Goal: Task Accomplishment & Management: Manage account settings

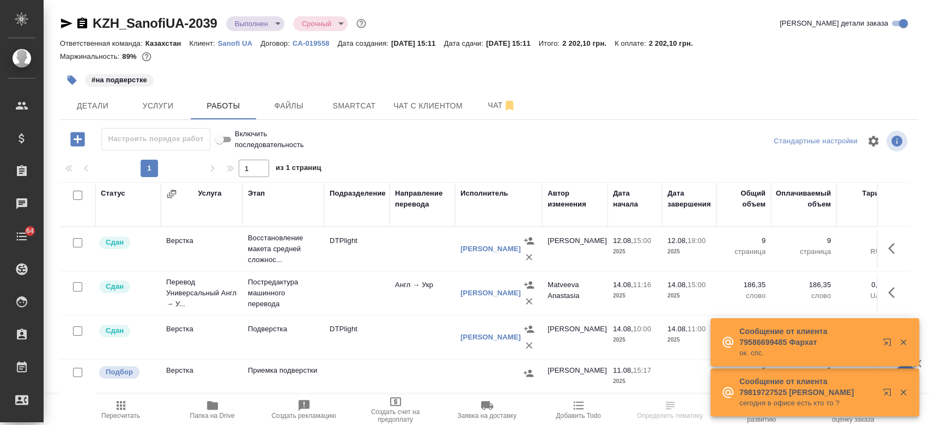
click at [222, 41] on p "Sanofi UA" at bounding box center [239, 43] width 43 height 8
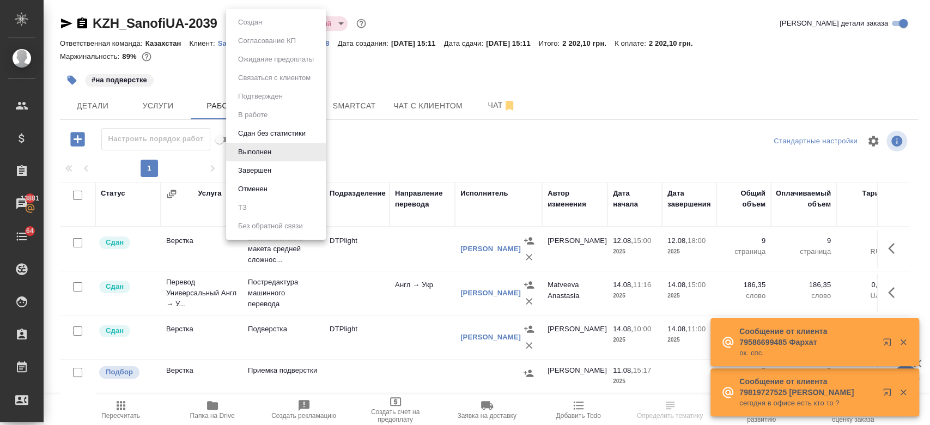
click at [250, 27] on body "🙏 .cls-1 fill:#fff; AWATERA Kosherbayeva Nazerke Клиенты Спецификации Заказы 13…" at bounding box center [465, 212] width 930 height 425
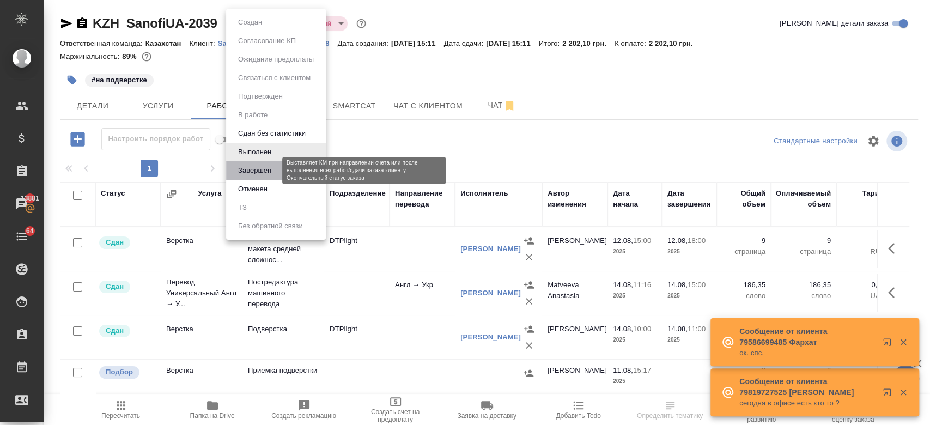
click at [267, 168] on button "Завершен" at bounding box center [255, 171] width 40 height 12
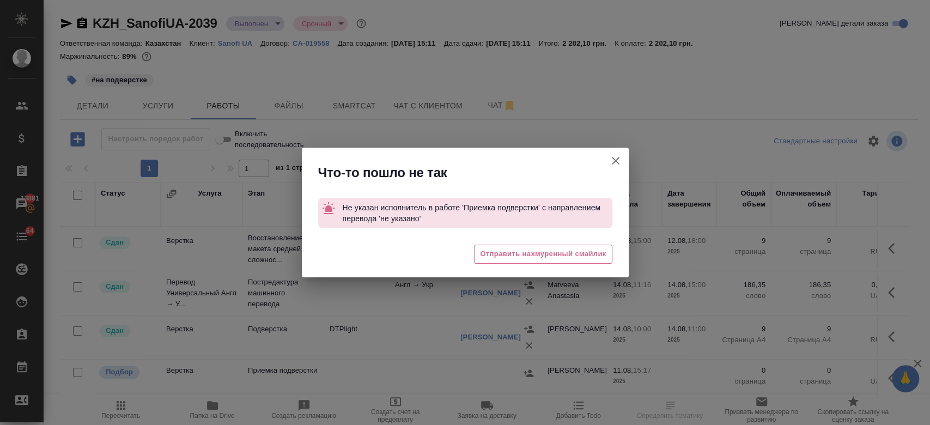
click at [619, 156] on icon "button" at bounding box center [615, 160] width 13 height 13
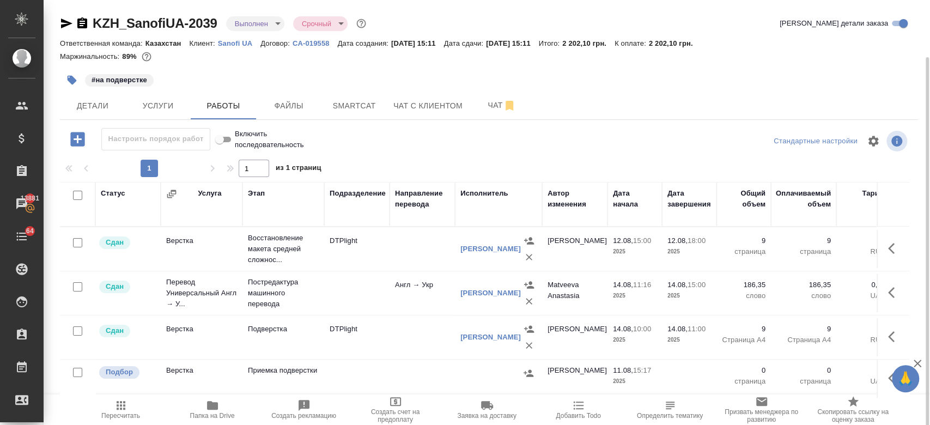
scroll to position [29, 0]
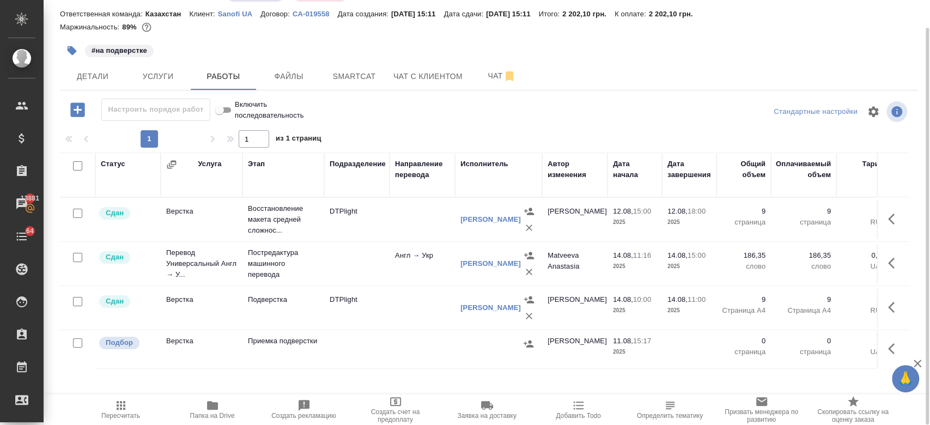
click at [77, 338] on input "checkbox" at bounding box center [77, 342] width 9 height 9
checkbox input "true"
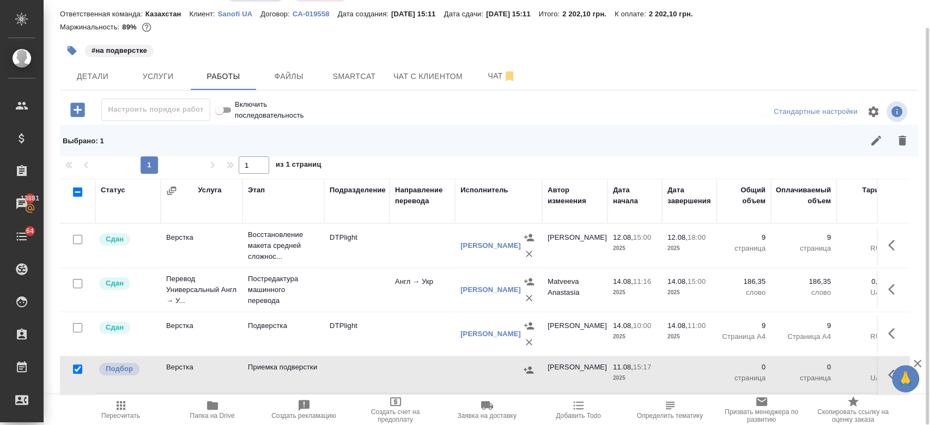
drag, startPoint x: 900, startPoint y: 142, endPoint x: 702, endPoint y: 204, distance: 208.0
click at [702, 204] on div "Настроить порядок работ Включить последовательность Стандартные настройки Выбра…" at bounding box center [489, 261] width 858 height 325
click at [907, 144] on icon "button" at bounding box center [902, 140] width 13 height 13
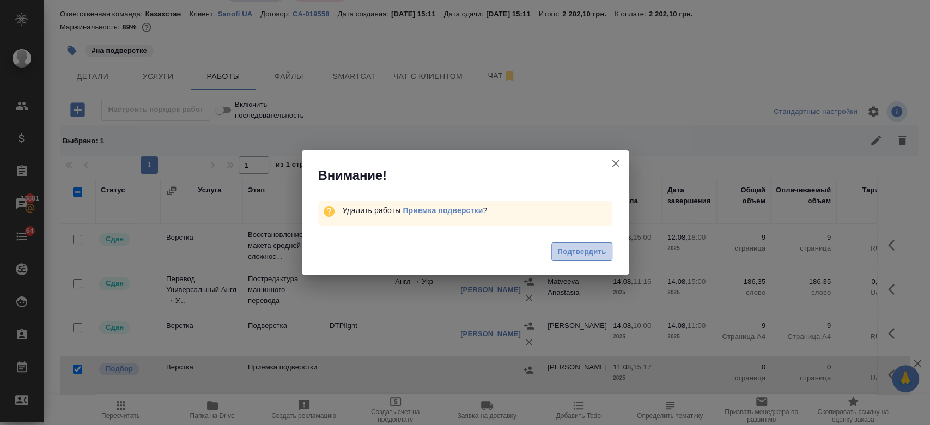
click at [595, 249] on span "Подтвердить" at bounding box center [581, 252] width 49 height 13
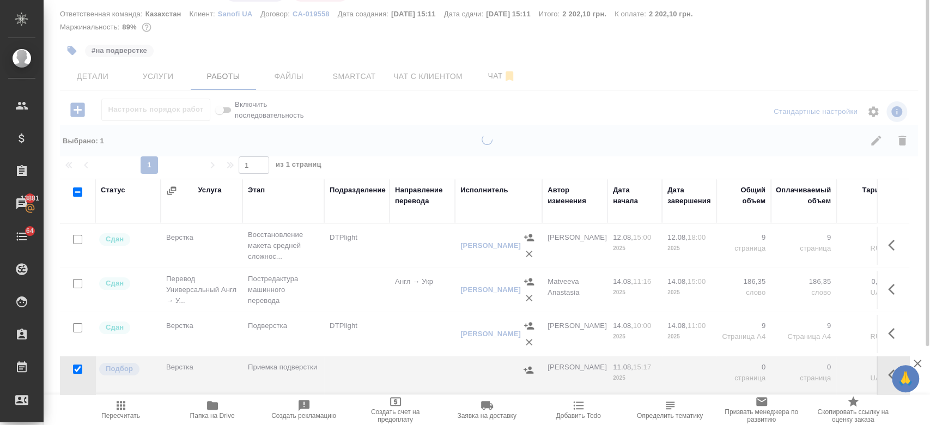
scroll to position [0, 0]
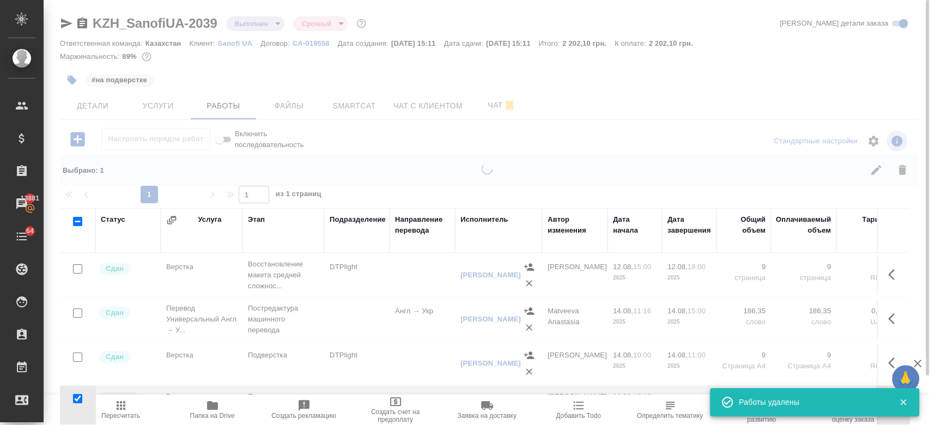
click at [263, 29] on body "🙏 .cls-1 fill:#fff; AWATERA Kosherbayeva Nazerke Клиенты Спецификации Заказы 13…" at bounding box center [465, 212] width 930 height 425
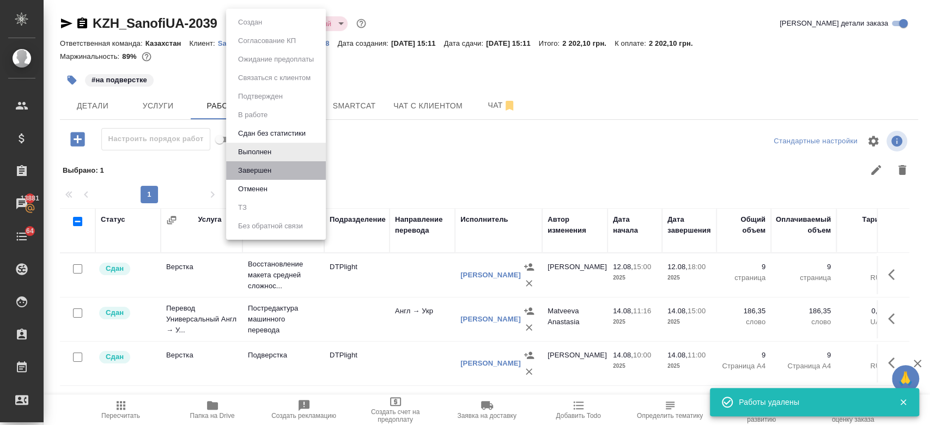
click at [290, 171] on li "Завершен" at bounding box center [276, 170] width 100 height 19
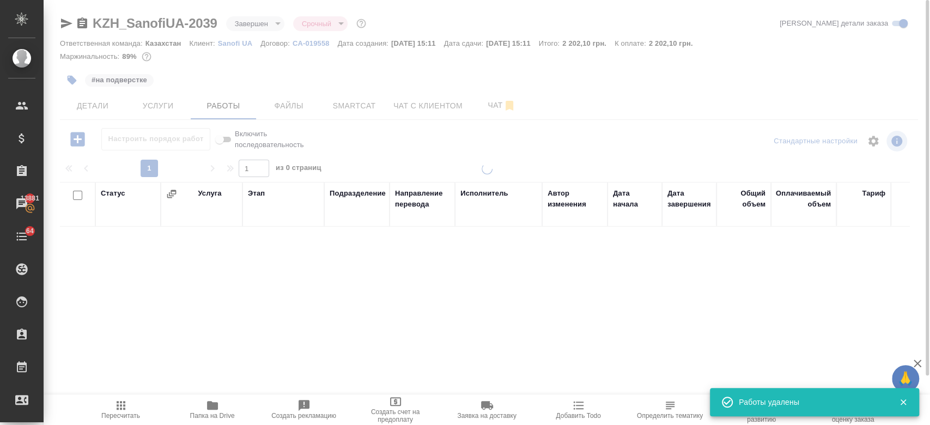
click at [438, 72] on div "#на подверстке" at bounding box center [346, 80] width 572 height 24
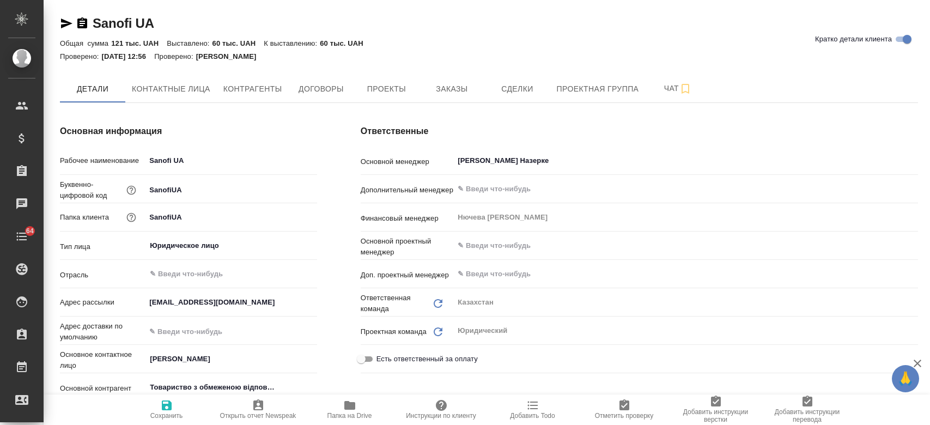
type textarea "x"
click at [432, 98] on button "Заказы" at bounding box center [451, 88] width 65 height 27
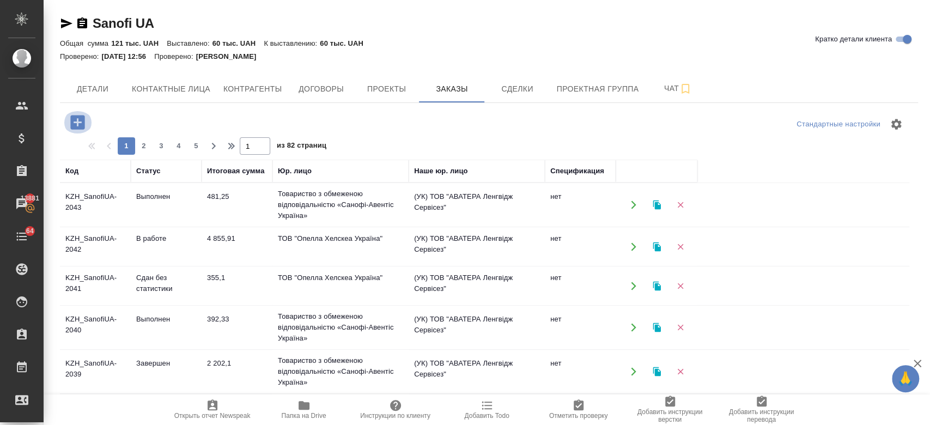
click at [81, 116] on icon "button" at bounding box center [77, 122] width 14 height 14
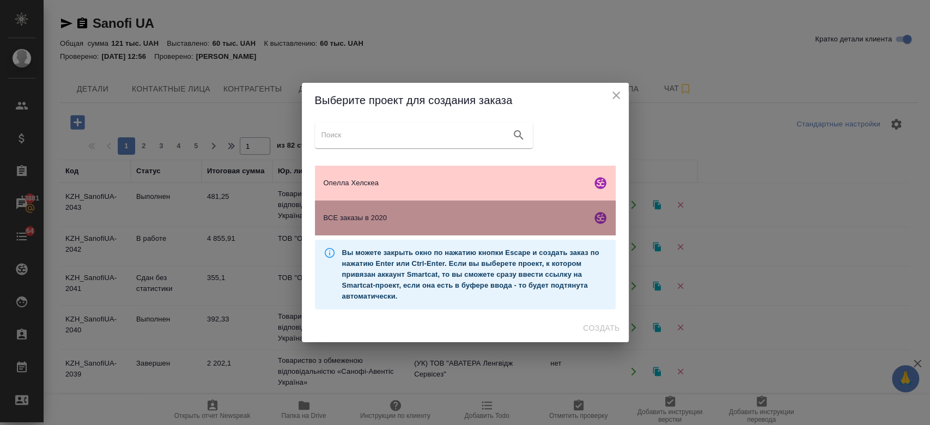
click at [392, 229] on div "ВСЕ заказы в 2020" at bounding box center [465, 218] width 301 height 35
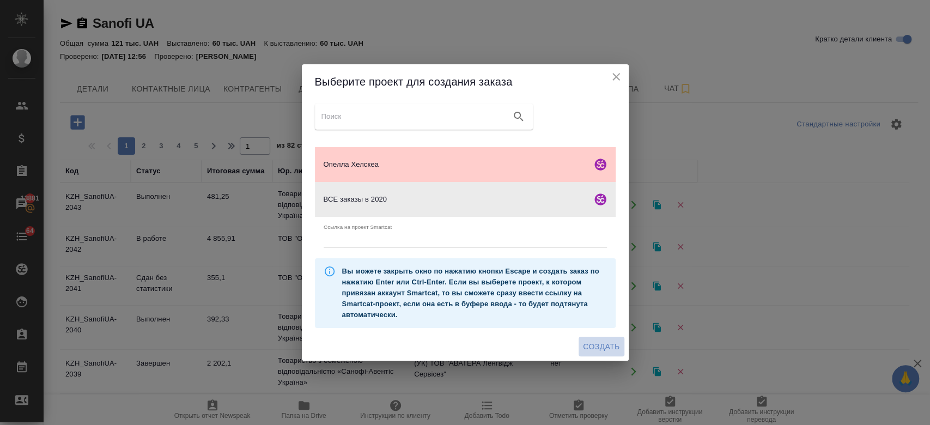
click at [599, 348] on span "Создать" at bounding box center [601, 347] width 37 height 14
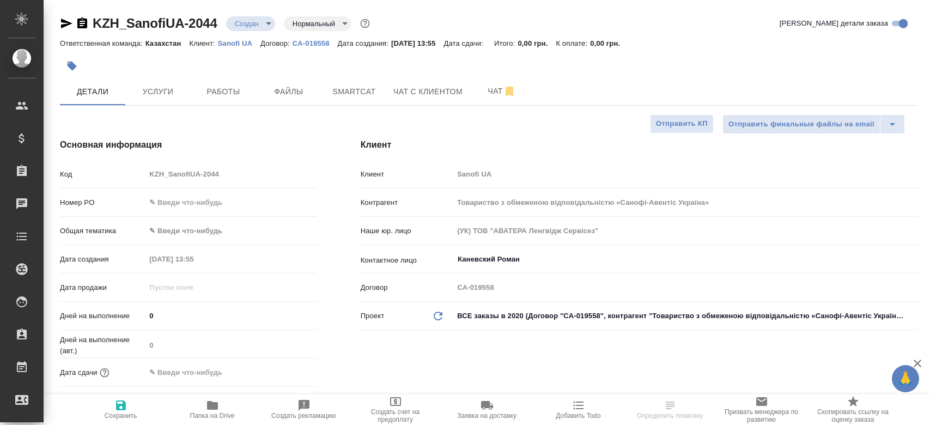
select select "RU"
click at [310, 102] on button "Файлы" at bounding box center [288, 91] width 65 height 27
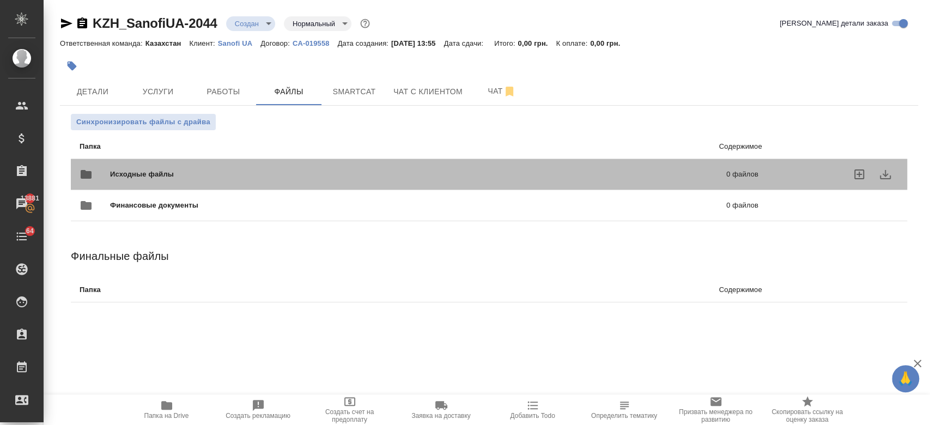
click at [163, 171] on span "Исходные файлы" at bounding box center [280, 174] width 340 height 11
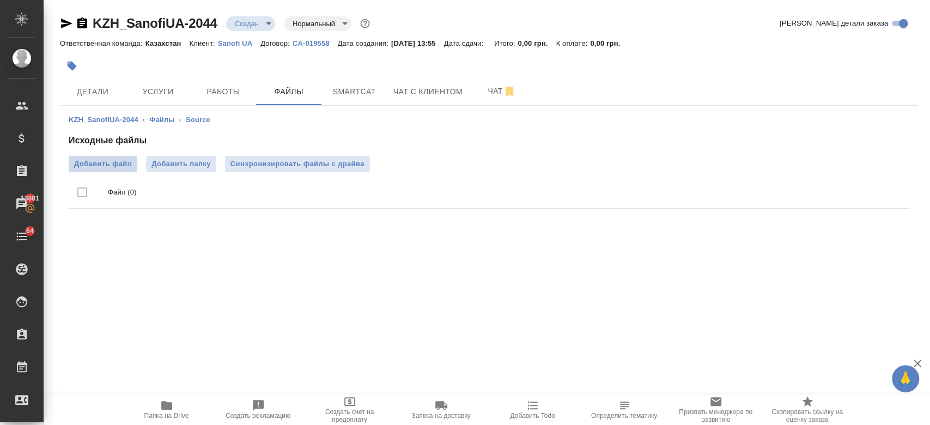
click at [107, 165] on span "Добавить файл" at bounding box center [103, 164] width 58 height 11
click at [0, 0] on input "Добавить файл" at bounding box center [0, 0] width 0 height 0
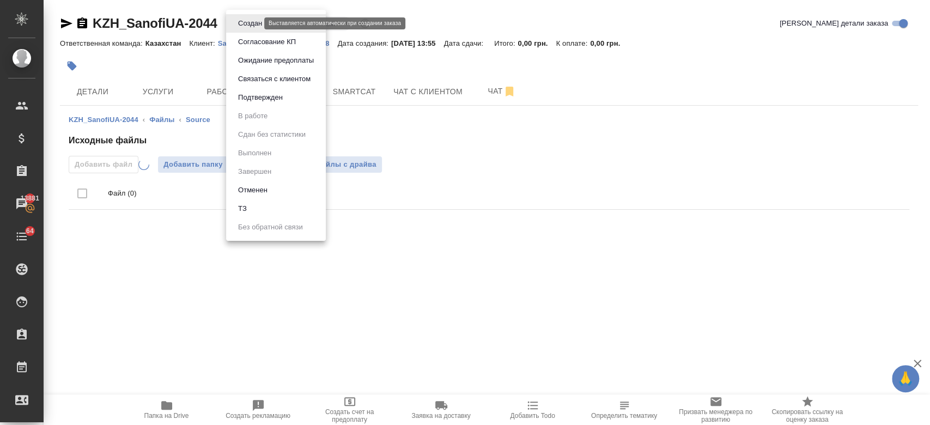
click at [251, 20] on body "🙏 .cls-1 fill:#fff; AWATERA Kosherbayeva Nazerke Клиенты Спецификации Заказы 13…" at bounding box center [465, 212] width 930 height 425
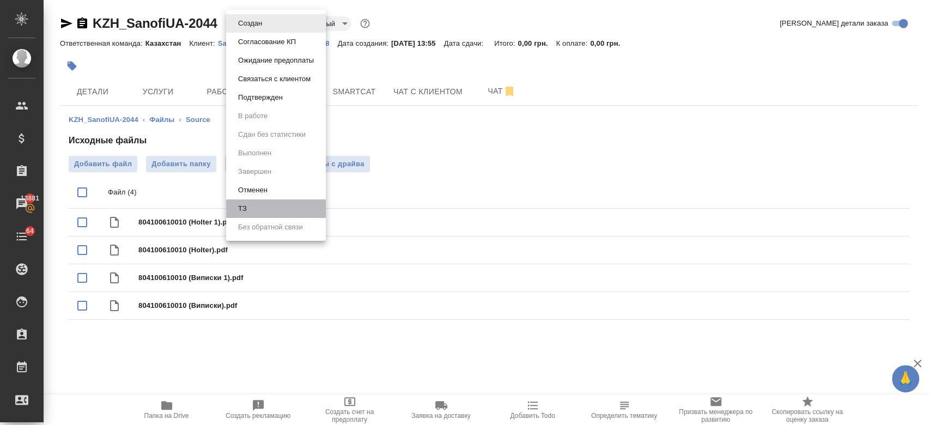
click at [258, 208] on li "ТЗ" at bounding box center [276, 208] width 100 height 19
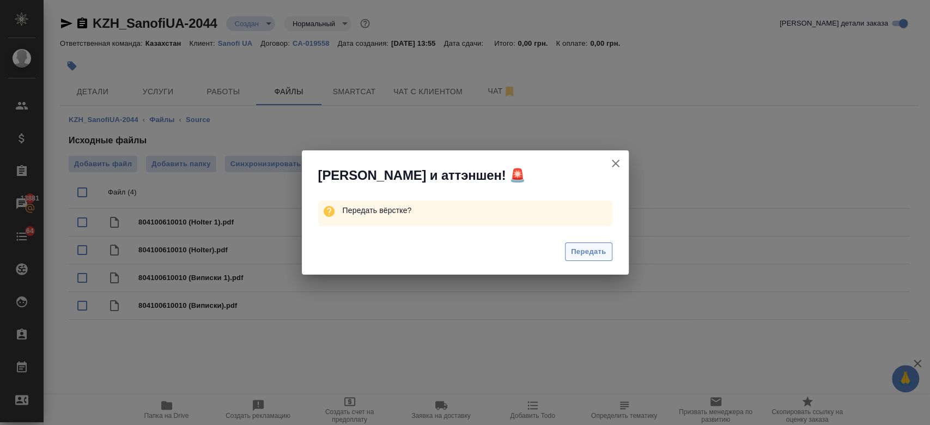
click at [577, 246] on span "Передать" at bounding box center [588, 252] width 35 height 13
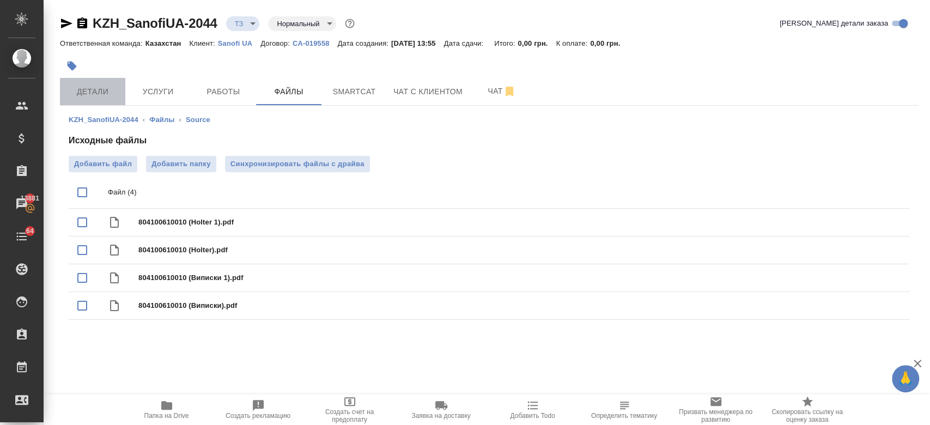
click at [100, 92] on span "Детали" at bounding box center [92, 92] width 52 height 14
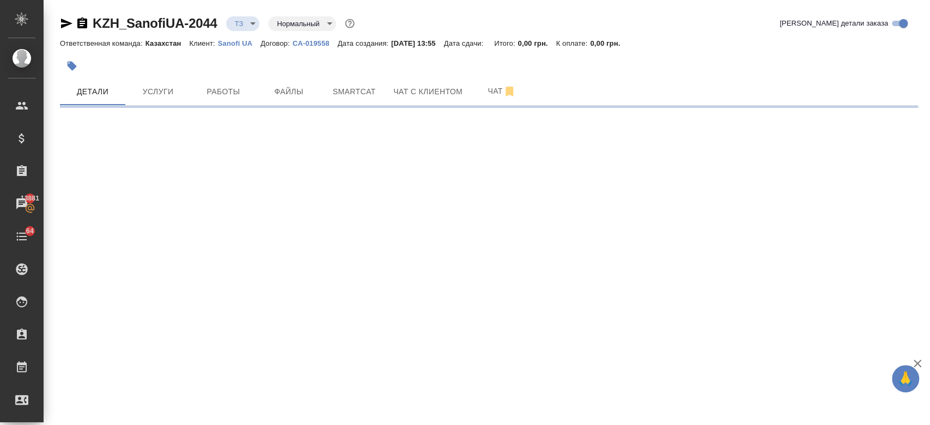
select select "RU"
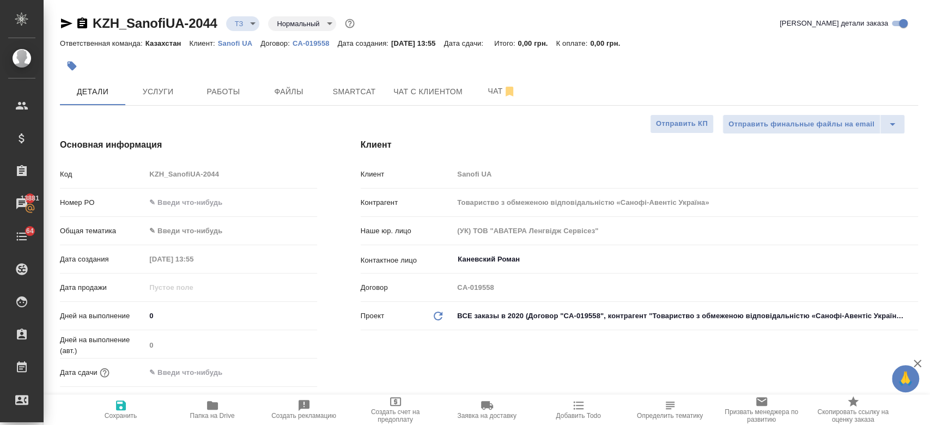
type textarea "x"
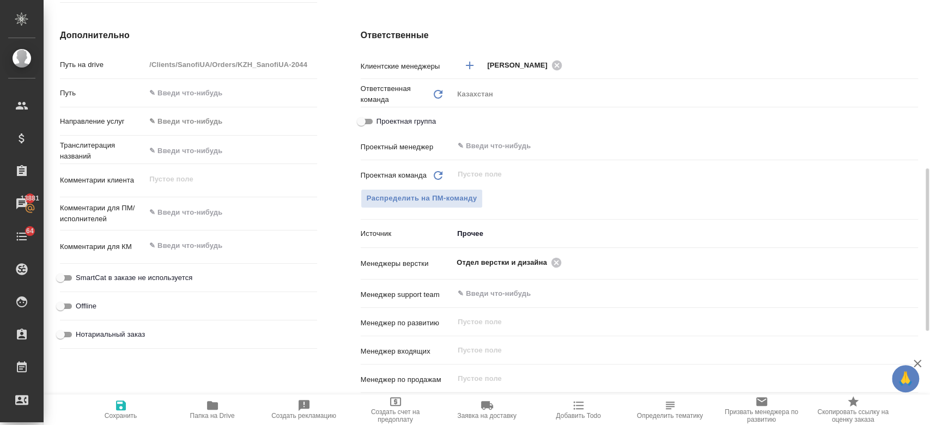
scroll to position [446, 0]
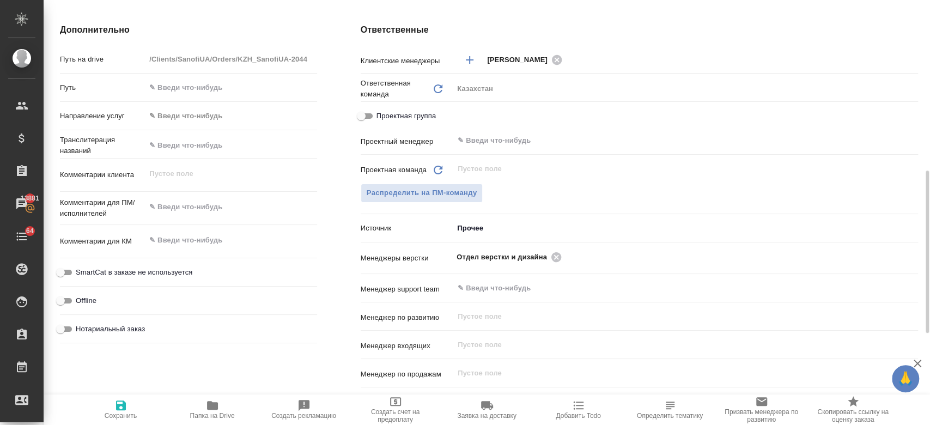
type textarea "x"
click at [192, 214] on textarea at bounding box center [231, 207] width 170 height 19
paste textarea "перевод на англ.,"
type textarea "перевод на англ.,"
type textarea "x"
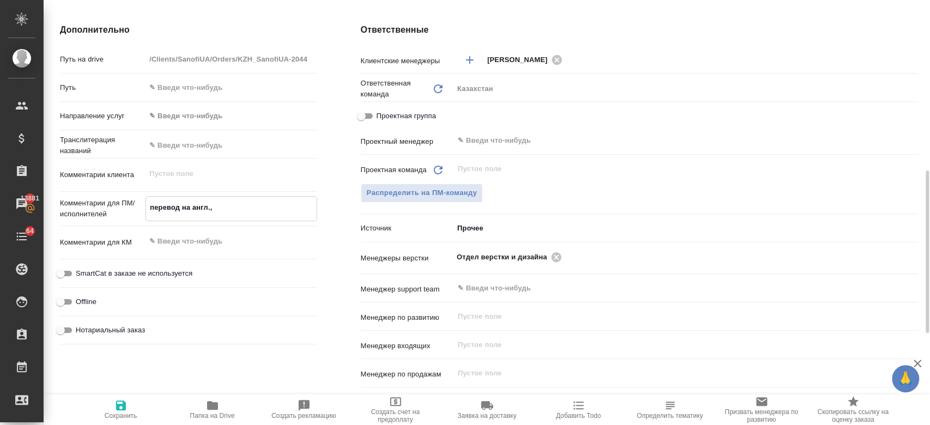
type textarea "x"
type textarea "перевод на англ."
type textarea "x"
type textarea "перевод на англ"
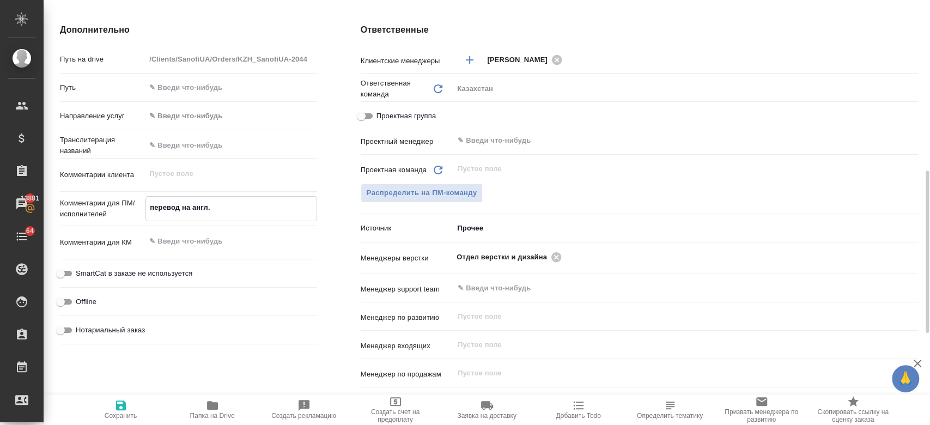
type textarea "x"
type textarea "перевод на англ"
type textarea "x"
click at [118, 408] on icon "button" at bounding box center [121, 406] width 10 height 10
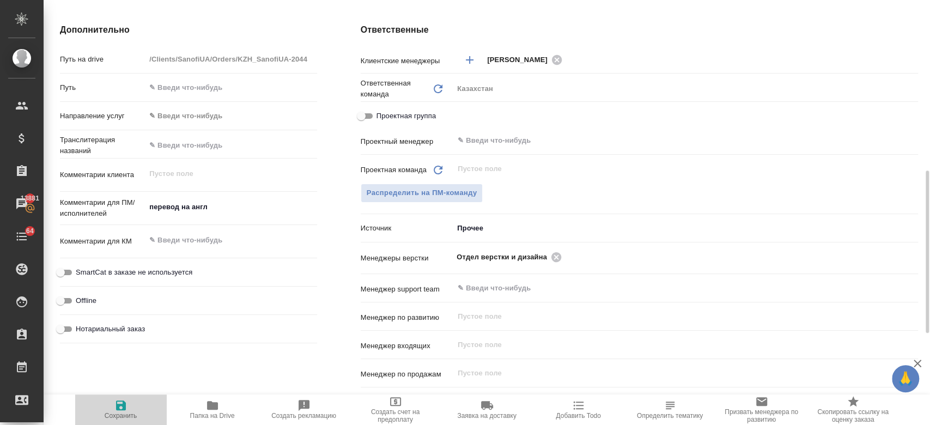
type textarea "x"
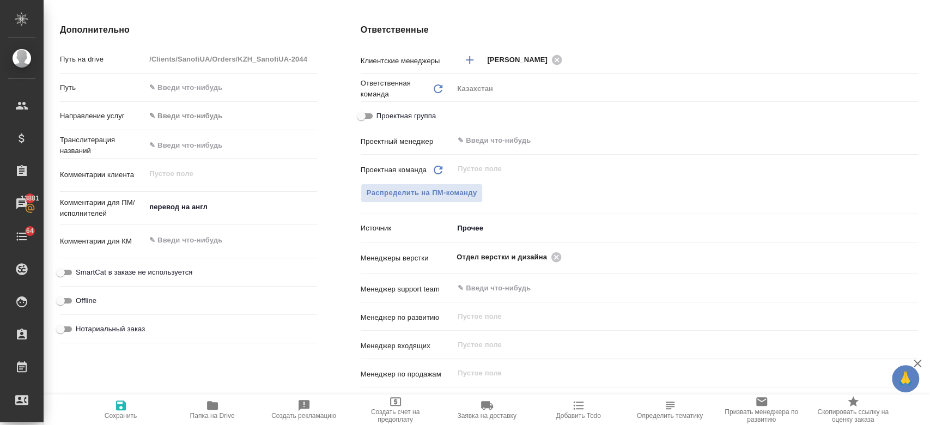
type textarea "x"
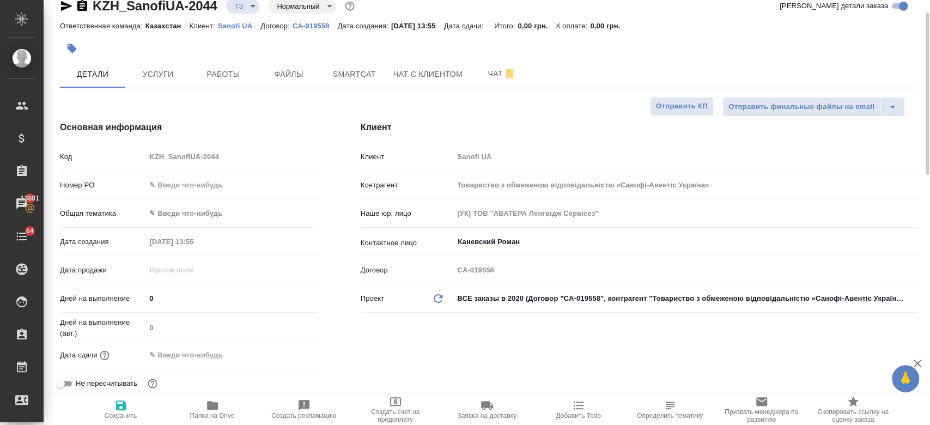
scroll to position [0, 0]
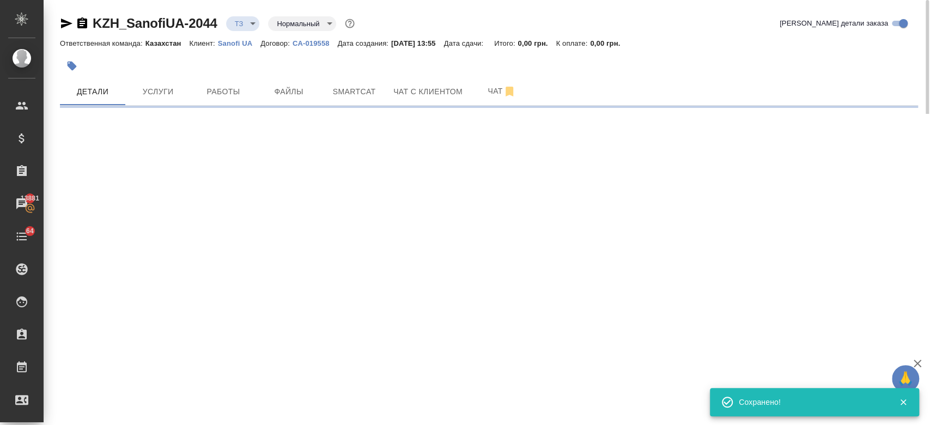
select select "RU"
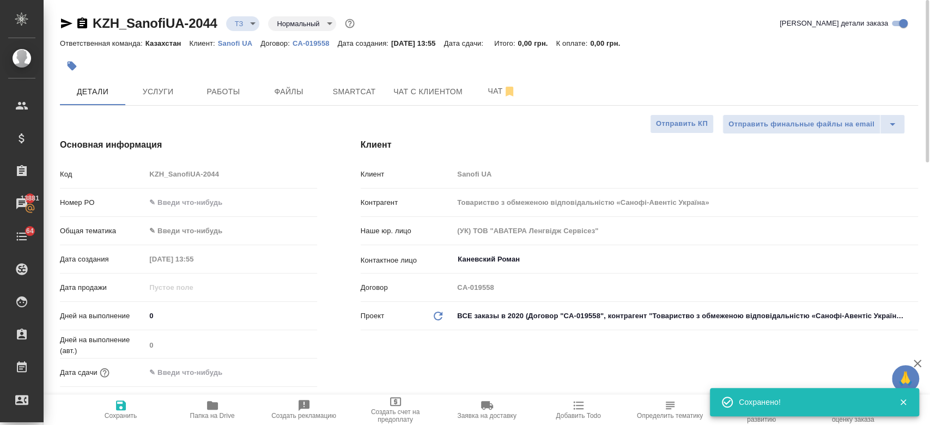
type textarea "x"
click at [157, 95] on span "Услуги" at bounding box center [158, 92] width 52 height 14
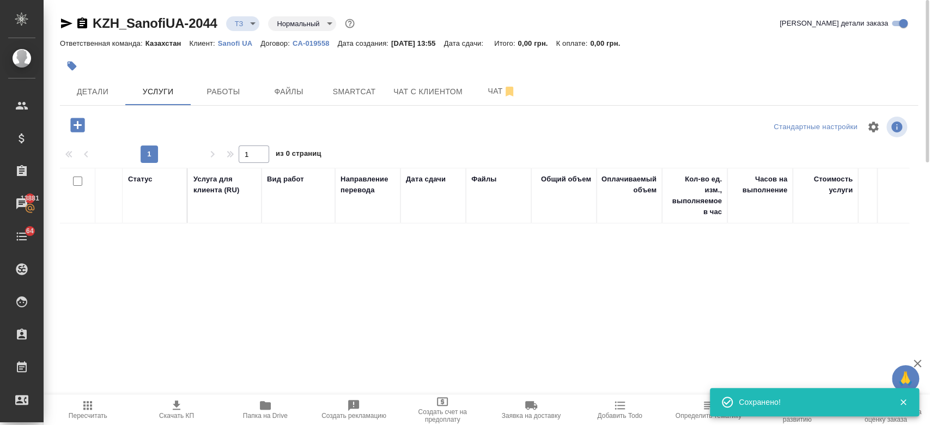
click at [81, 123] on icon "button" at bounding box center [77, 125] width 14 height 14
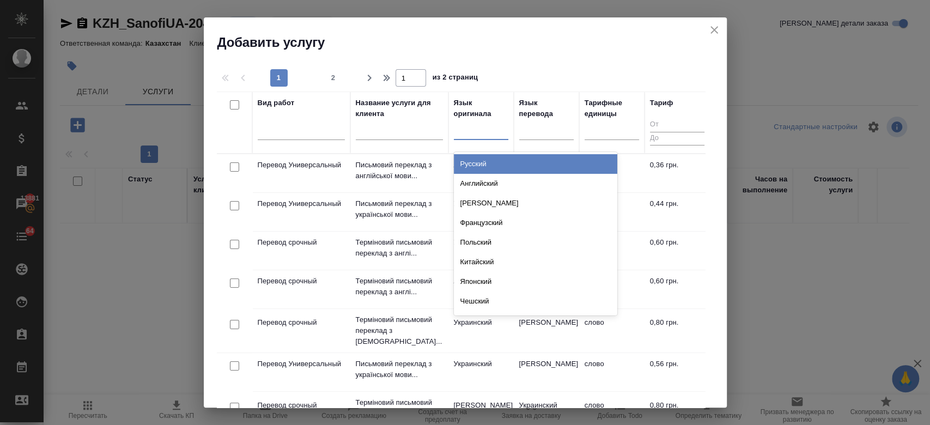
click at [486, 129] on div at bounding box center [481, 129] width 54 height 16
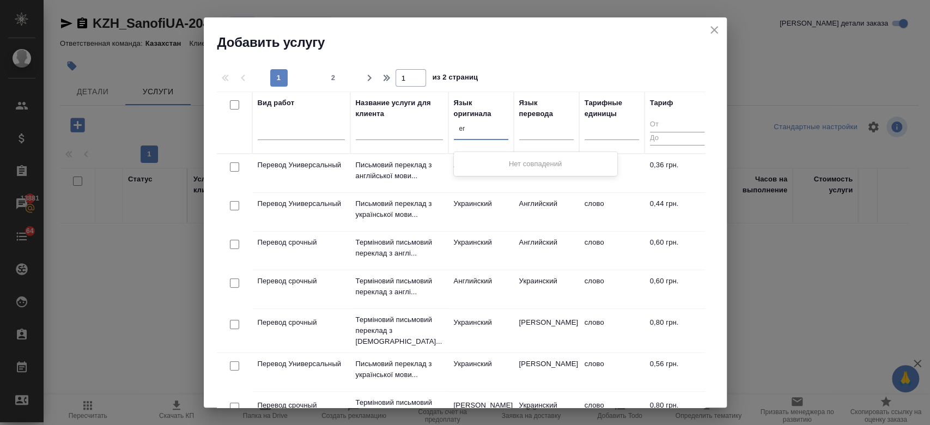
type input "e"
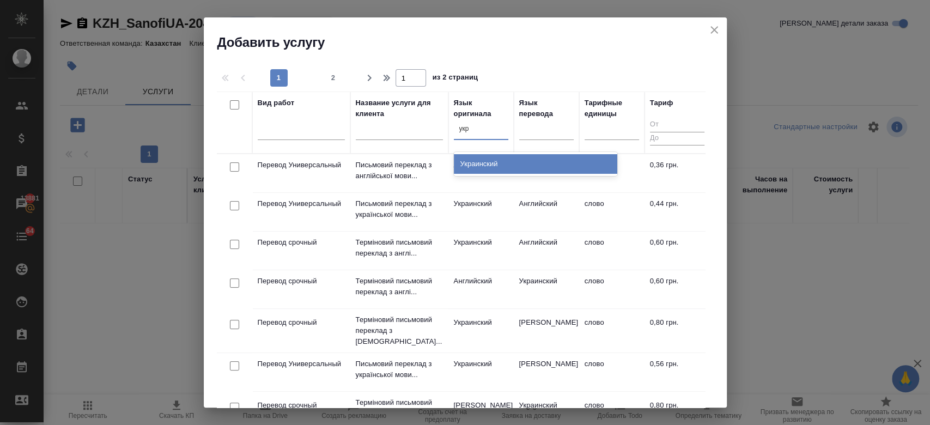
type input "укра"
click at [491, 165] on div "Украинский" at bounding box center [535, 164] width 163 height 20
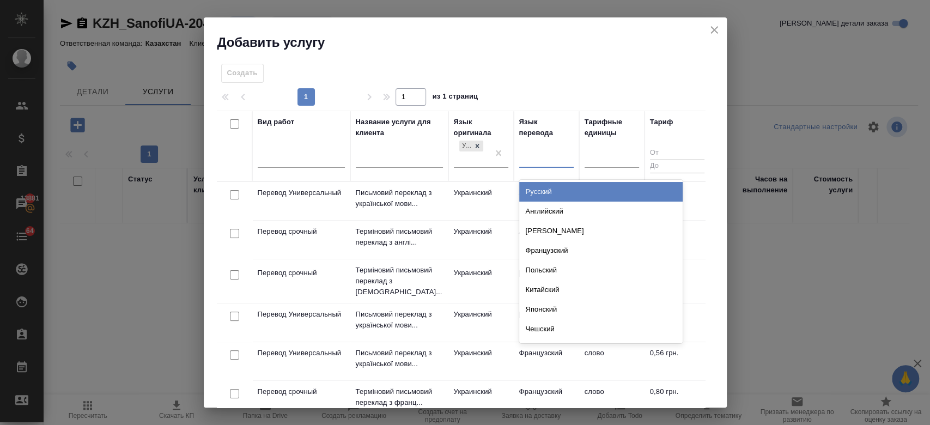
click at [536, 160] on div at bounding box center [546, 157] width 54 height 16
type input "анг"
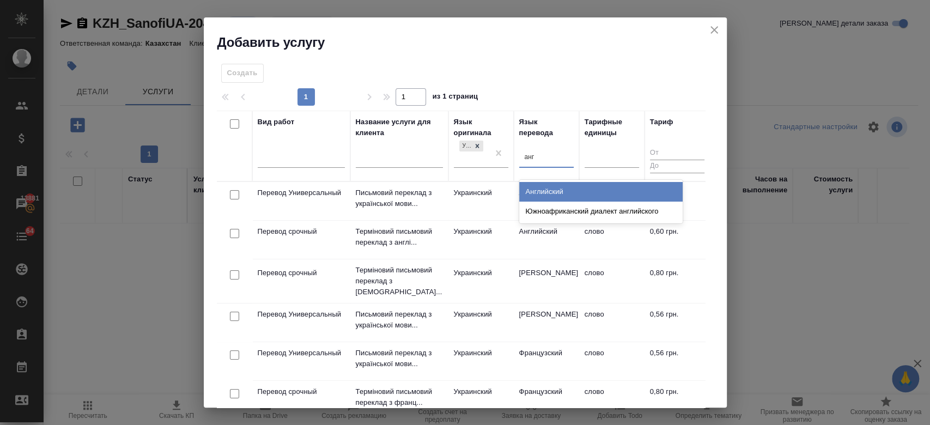
click at [544, 187] on div "Английский" at bounding box center [600, 192] width 163 height 20
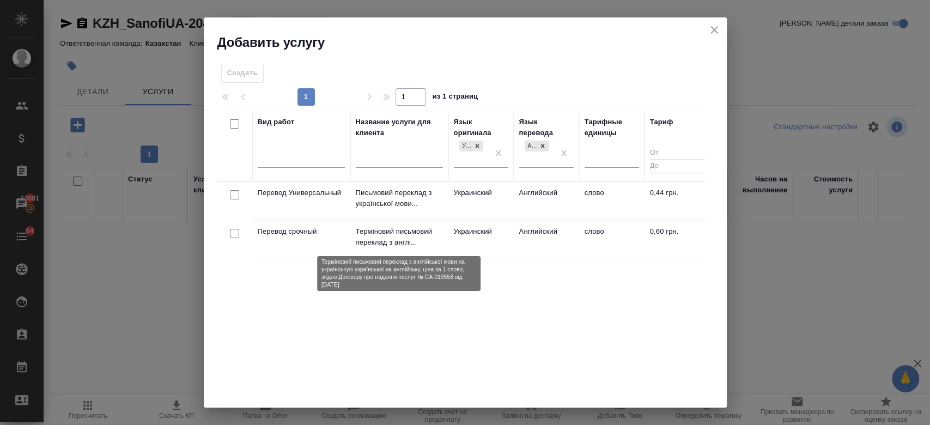
click at [427, 245] on p "Терміновий письмовий переклад з англі..." at bounding box center [399, 237] width 87 height 22
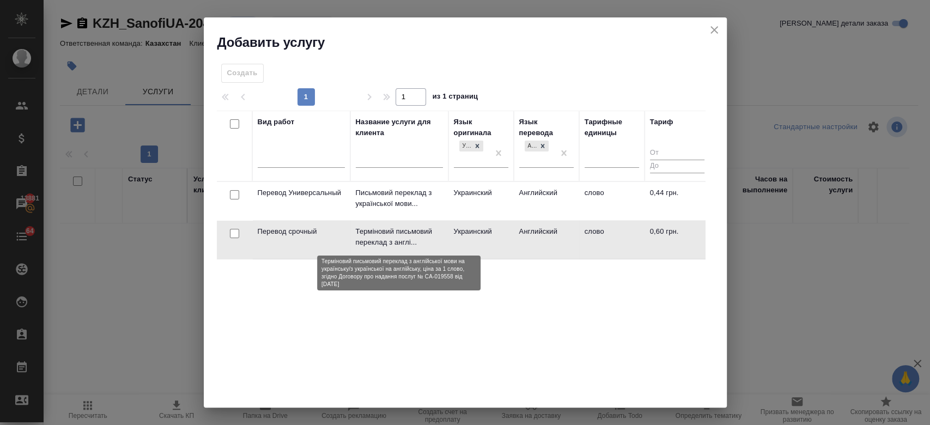
click at [427, 245] on p "Терміновий письмовий переклад з англі..." at bounding box center [399, 237] width 87 height 22
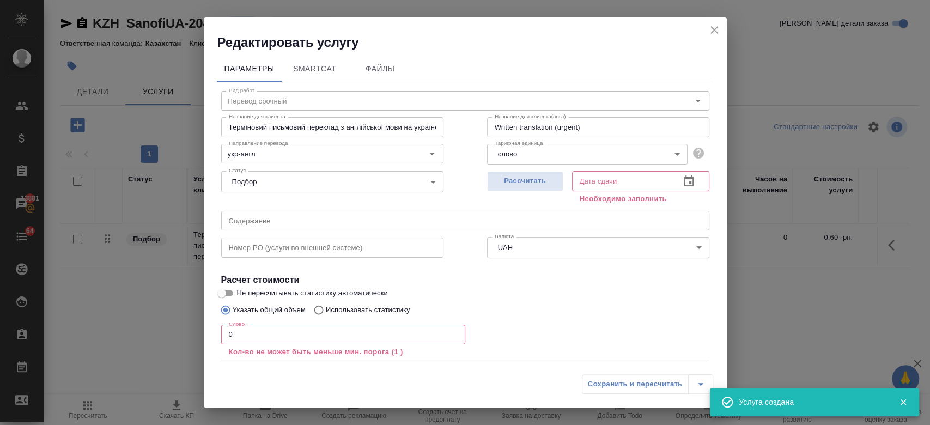
scroll to position [60, 0]
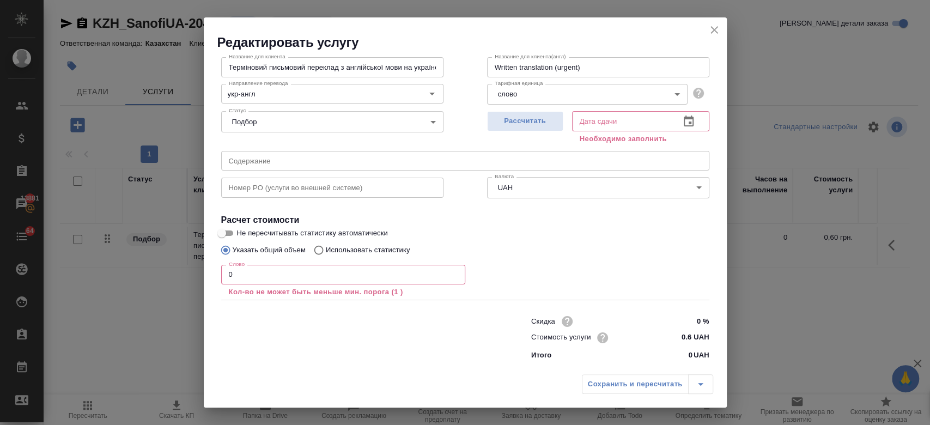
click at [716, 27] on icon "close" at bounding box center [715, 30] width 8 height 8
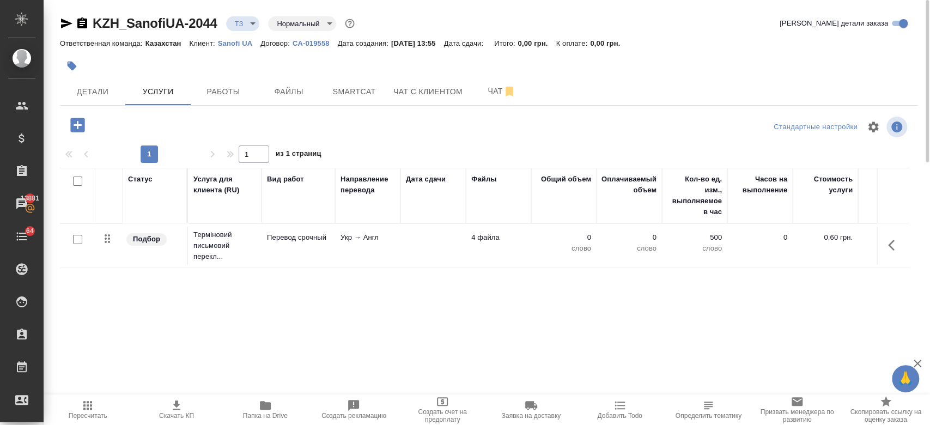
click at [74, 235] on input "checkbox" at bounding box center [77, 239] width 9 height 9
checkbox input "true"
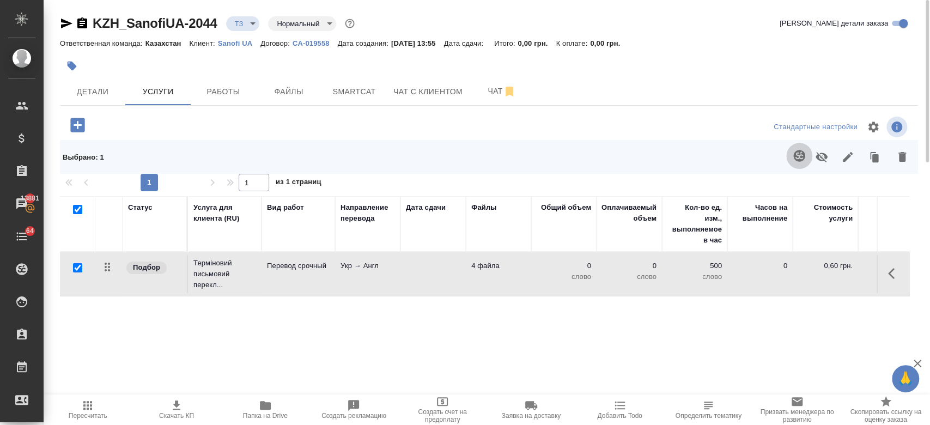
click at [802, 147] on button "button" at bounding box center [799, 156] width 26 height 26
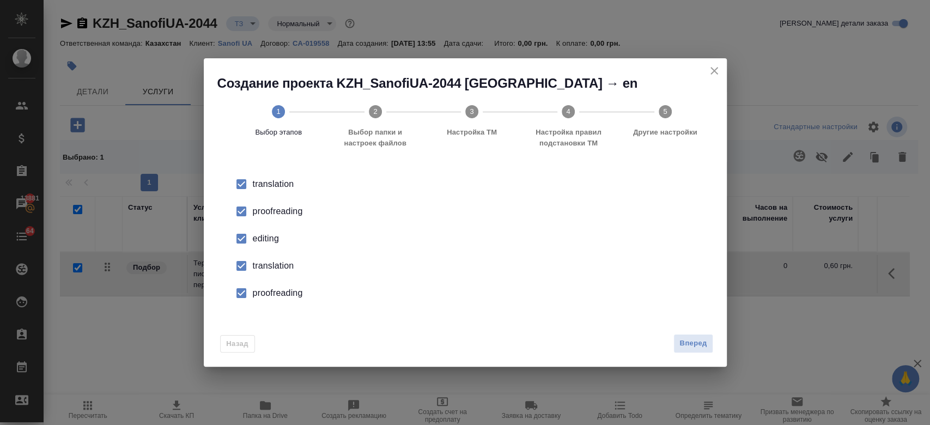
click at [287, 214] on div "proofreading" at bounding box center [477, 211] width 448 height 13
click at [264, 237] on div "editing" at bounding box center [477, 238] width 448 height 13
click at [244, 269] on input "checkbox" at bounding box center [241, 265] width 23 height 23
click at [239, 294] on input "checkbox" at bounding box center [241, 293] width 23 height 23
click at [706, 344] on span "Вперед" at bounding box center [693, 343] width 27 height 13
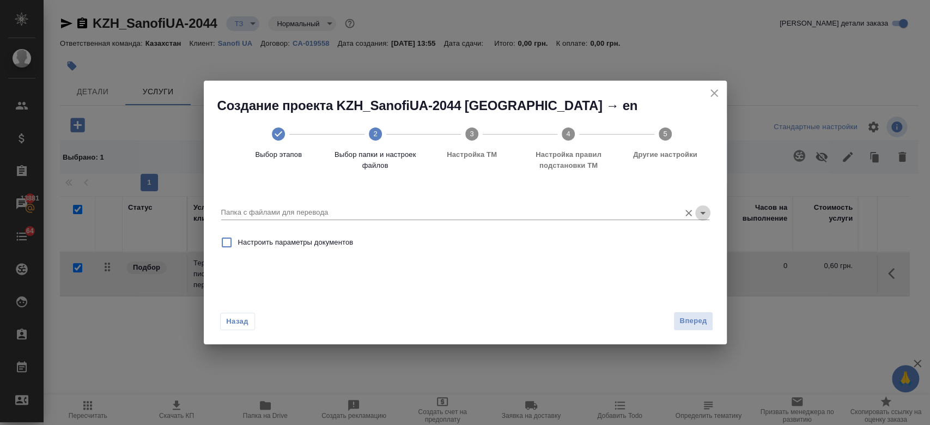
click at [700, 207] on icon "Open" at bounding box center [702, 213] width 13 height 13
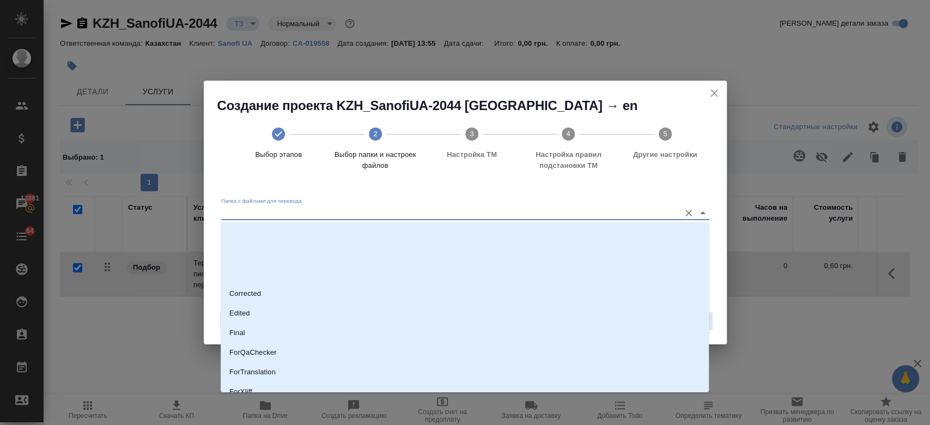
scroll to position [88, 0]
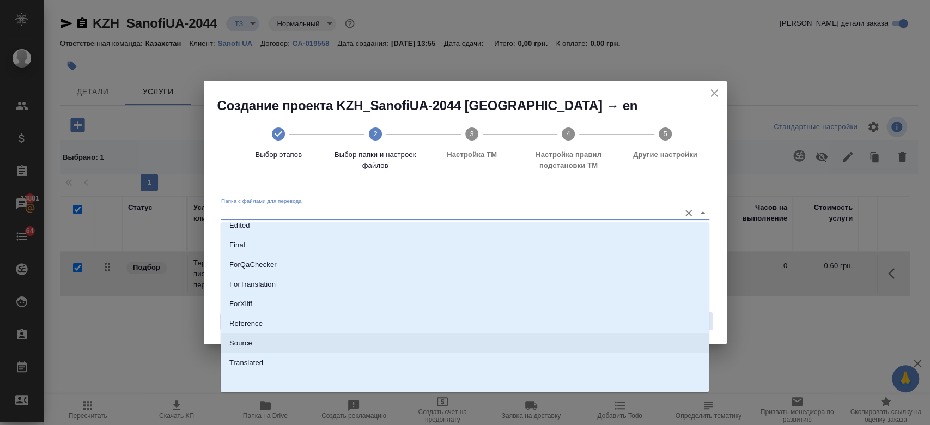
click at [466, 343] on li "Source" at bounding box center [465, 344] width 488 height 20
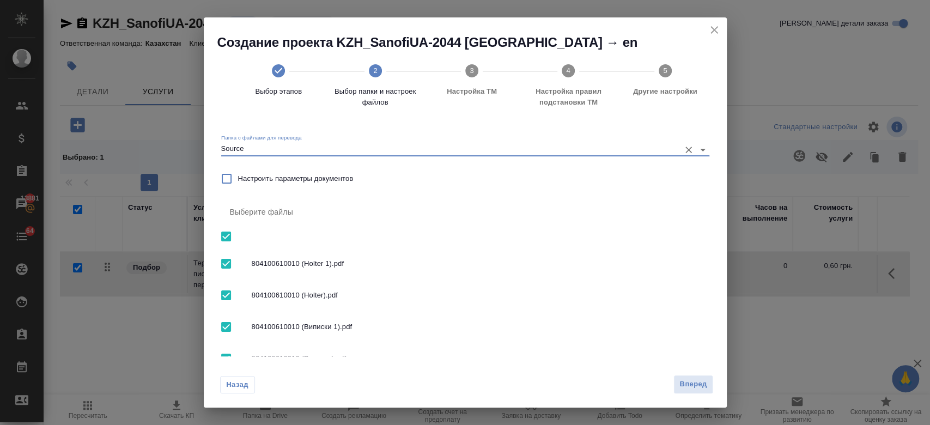
type input "Source"
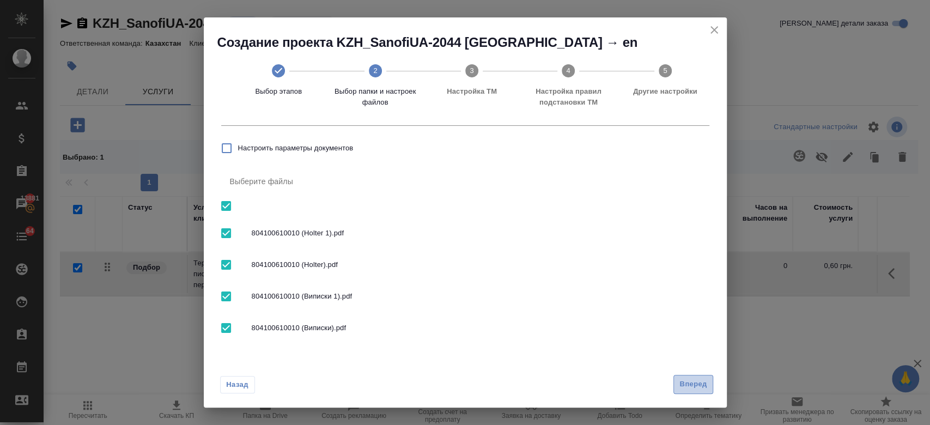
click at [682, 389] on span "Вперед" at bounding box center [693, 384] width 27 height 13
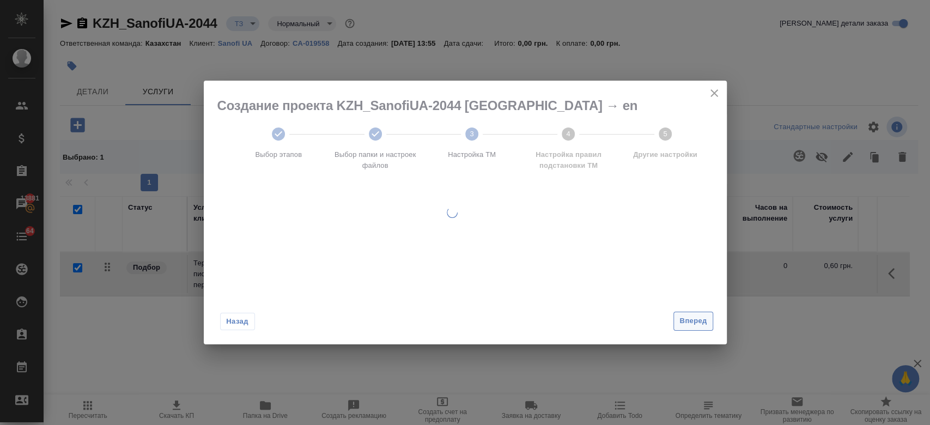
scroll to position [0, 0]
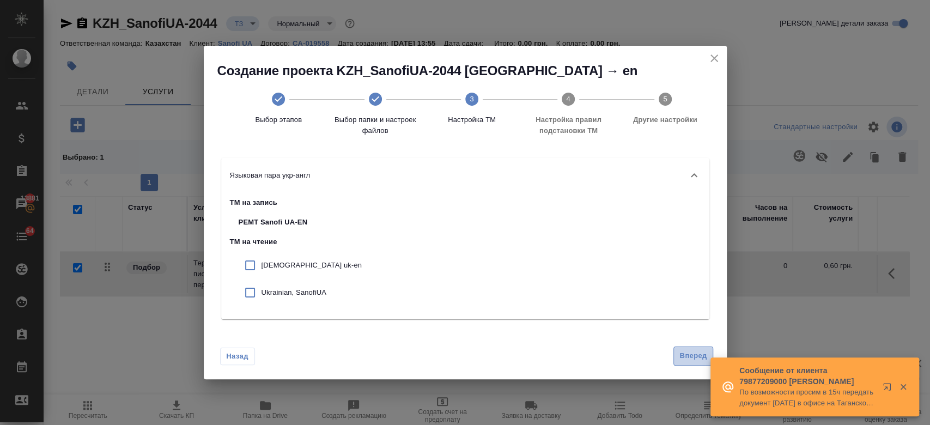
click at [705, 355] on span "Вперед" at bounding box center [693, 356] width 27 height 13
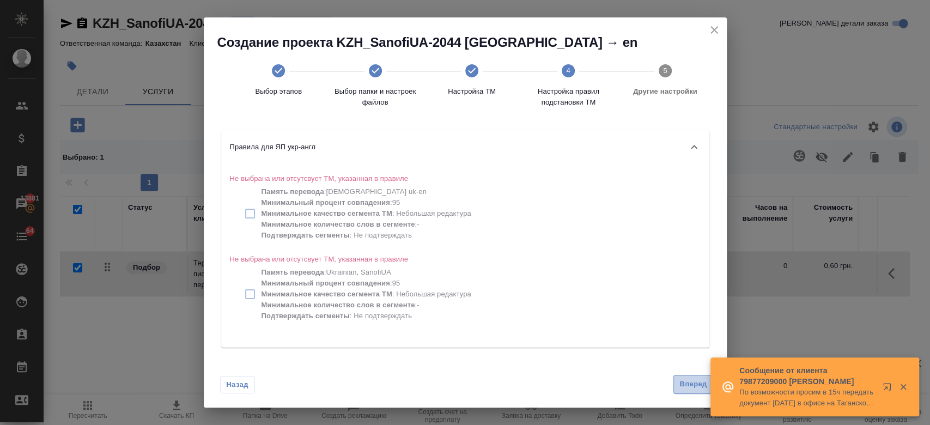
click at [686, 391] on button "Вперед" at bounding box center [693, 384] width 39 height 19
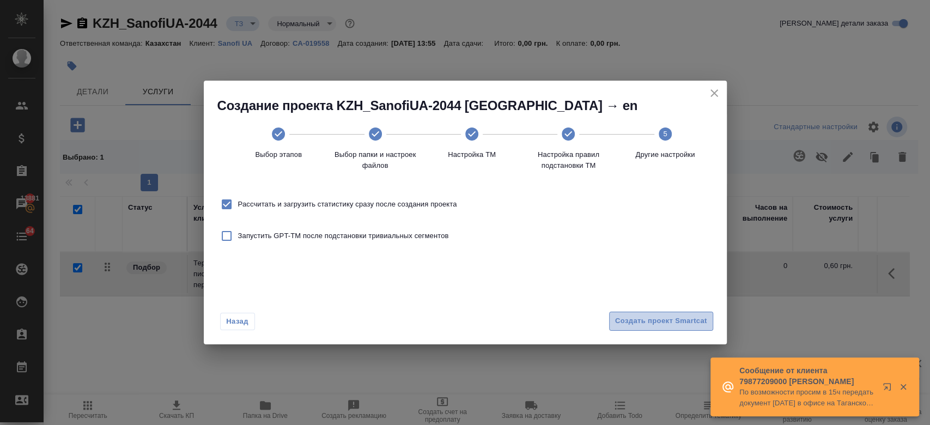
click at [623, 324] on span "Создать проект Smartcat" at bounding box center [661, 321] width 92 height 13
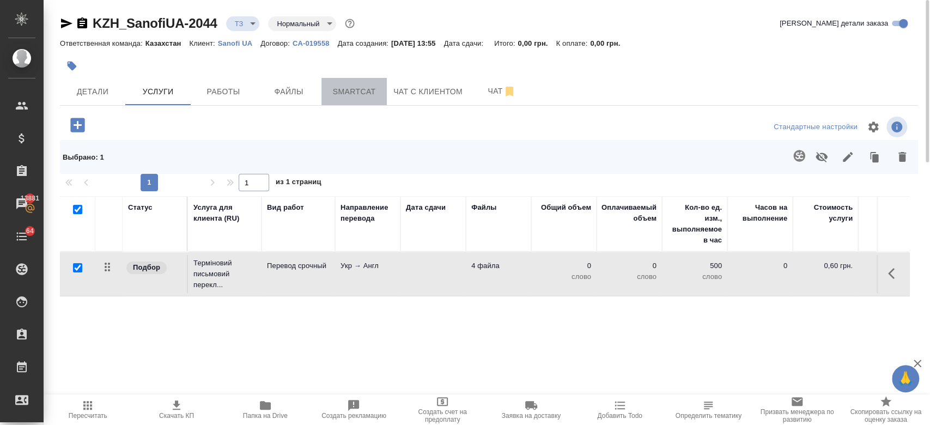
click at [351, 85] on span "Smartcat" at bounding box center [354, 92] width 52 height 14
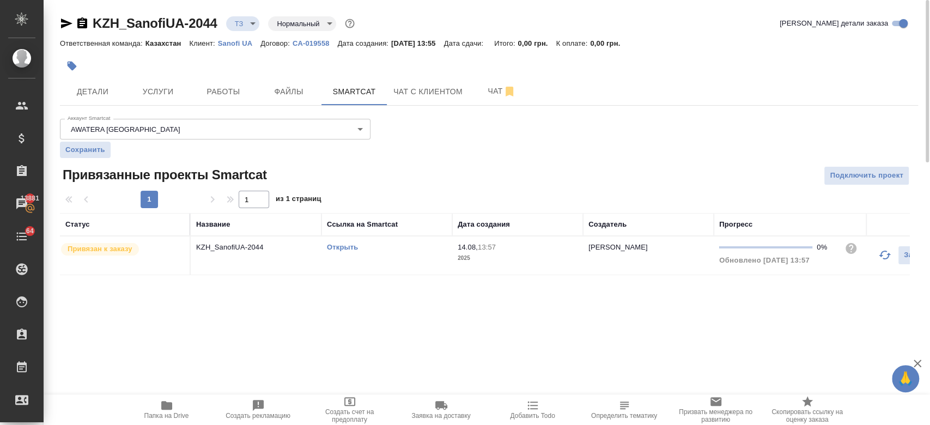
click at [340, 249] on link "Открыть" at bounding box center [342, 247] width 31 height 8
click at [173, 96] on span "Услуги" at bounding box center [158, 92] width 52 height 14
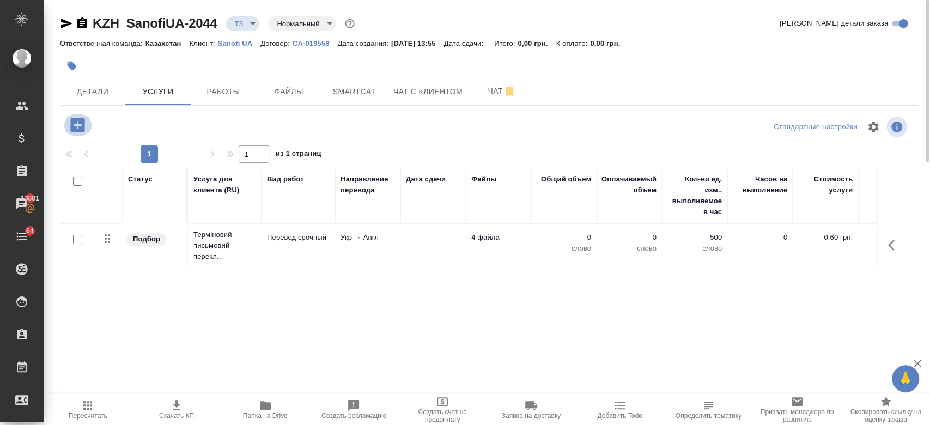
click at [80, 123] on icon "button" at bounding box center [77, 125] width 14 height 14
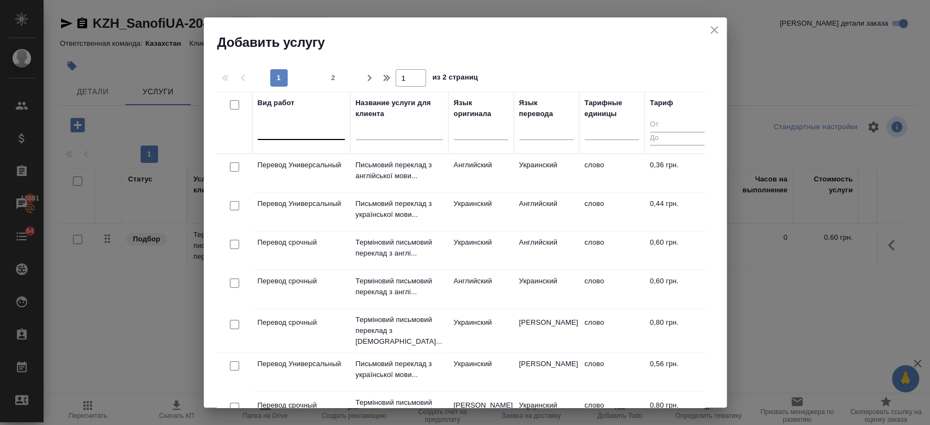
click at [282, 129] on div at bounding box center [301, 129] width 87 height 16
click at [336, 74] on span "2" at bounding box center [333, 77] width 17 height 11
type input "2"
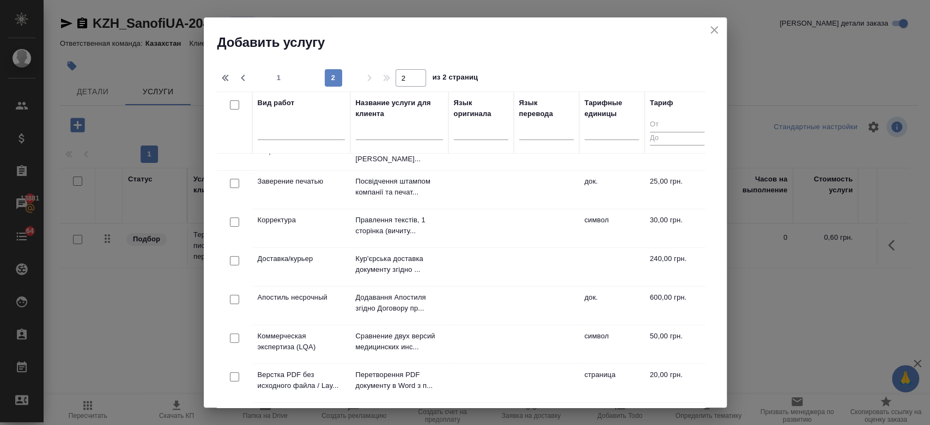
scroll to position [175, 0]
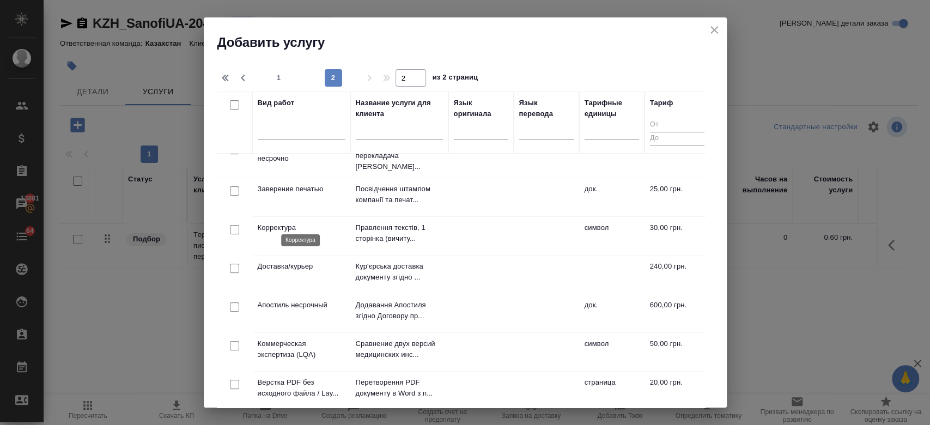
click at [288, 222] on p "Корректура" at bounding box center [301, 227] width 87 height 11
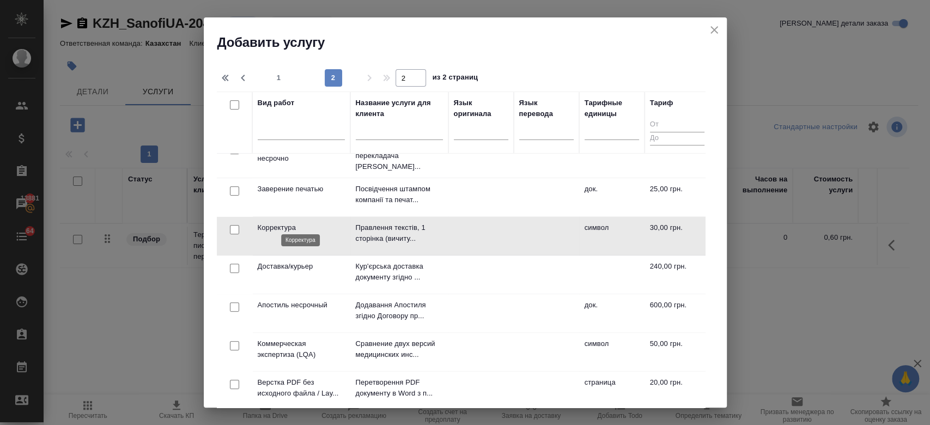
click at [288, 222] on p "Корректура" at bounding box center [301, 227] width 87 height 11
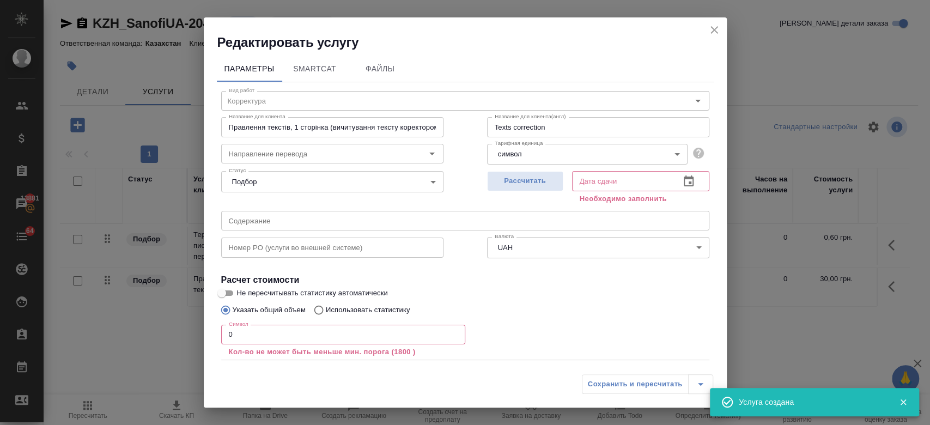
click at [711, 31] on icon "close" at bounding box center [714, 29] width 13 height 13
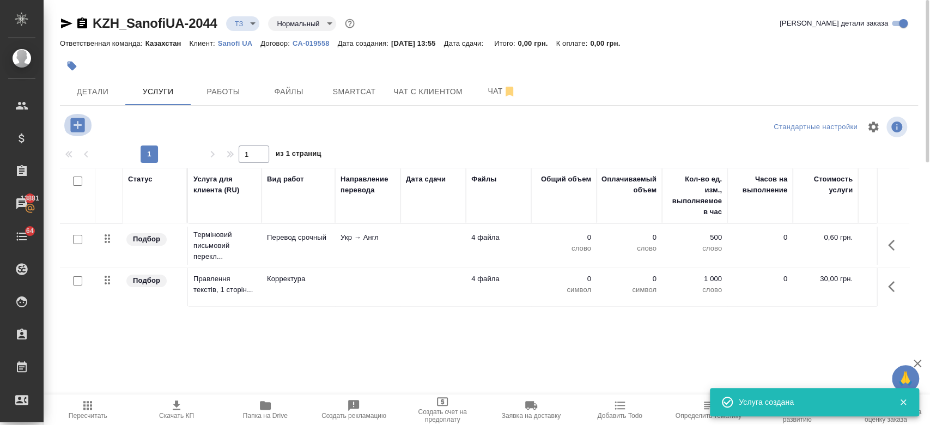
click at [73, 126] on icon "button" at bounding box center [77, 125] width 14 height 14
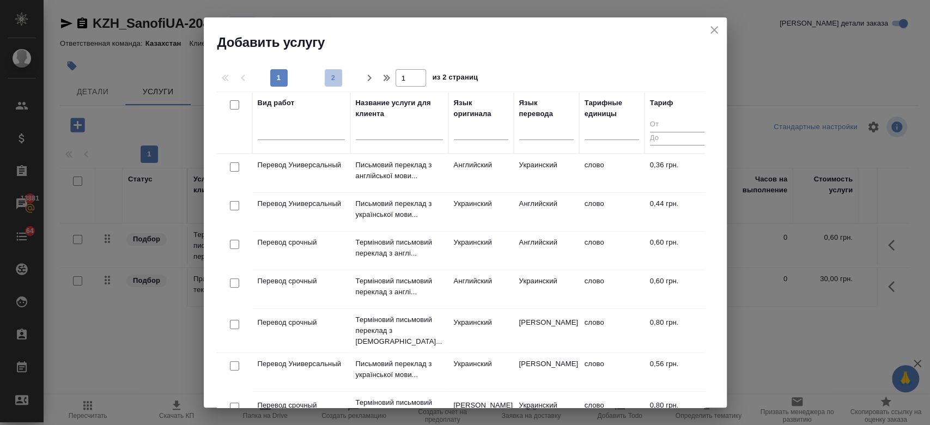
click at [337, 74] on span "2" at bounding box center [333, 77] width 17 height 11
type input "2"
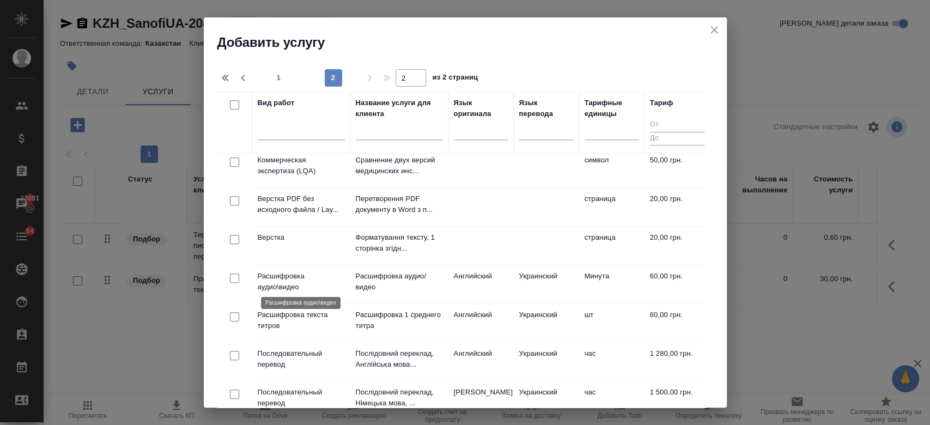
scroll to position [354, 0]
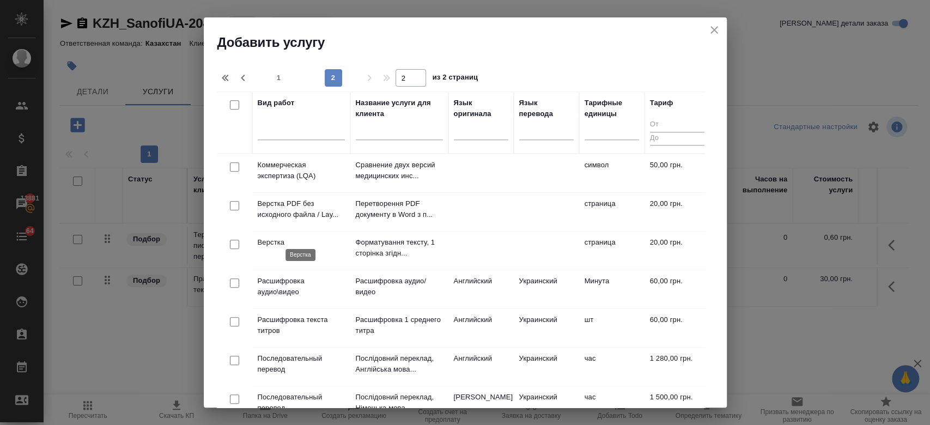
click at [290, 237] on p "Верстка" at bounding box center [301, 242] width 87 height 11
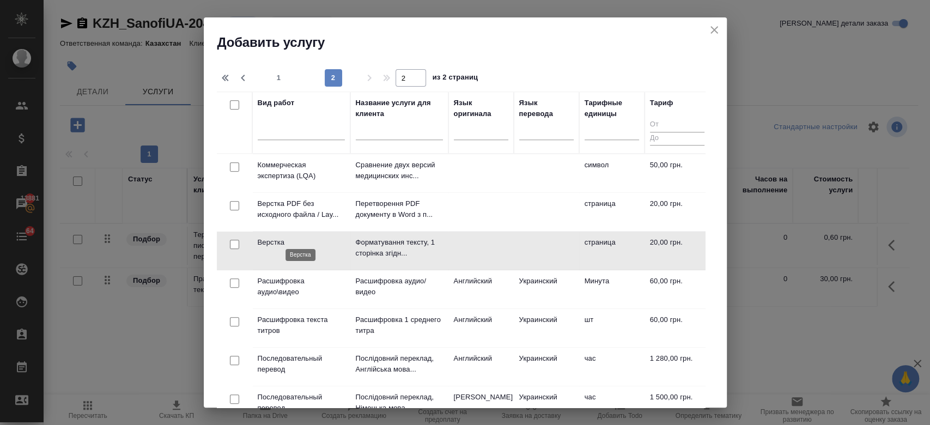
click at [290, 237] on p "Верстка" at bounding box center [301, 242] width 87 height 11
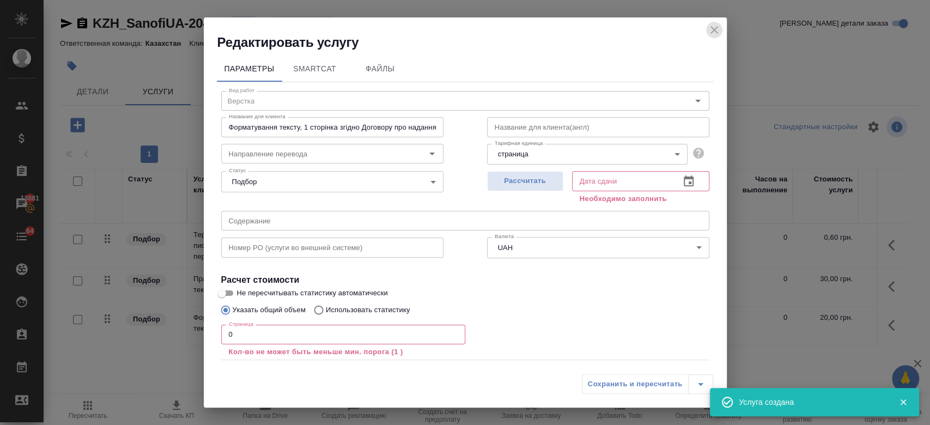
click at [719, 28] on icon "close" at bounding box center [714, 29] width 13 height 13
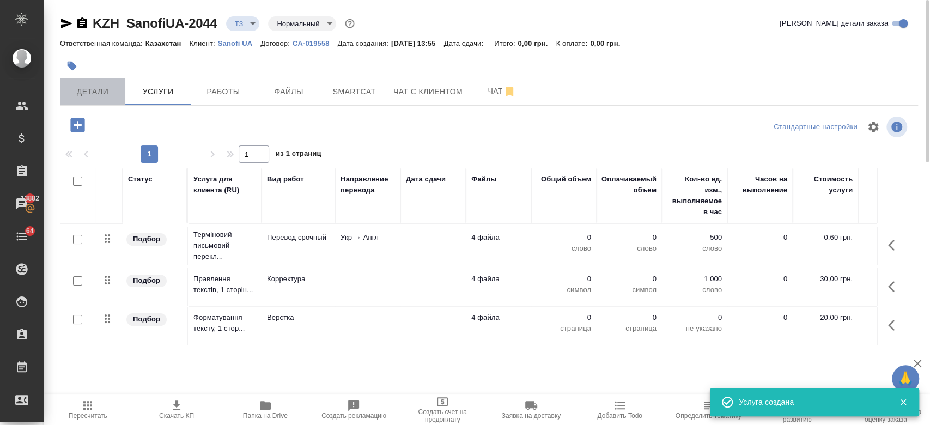
click at [94, 102] on button "Детали" at bounding box center [92, 91] width 65 height 27
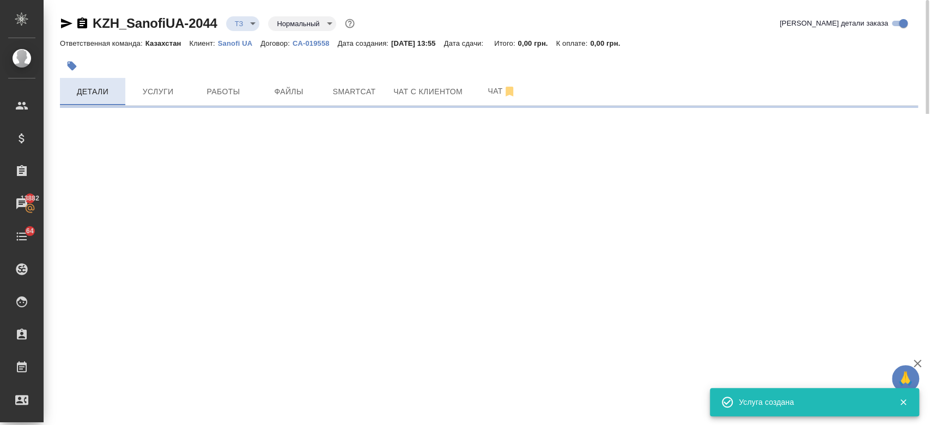
select select "RU"
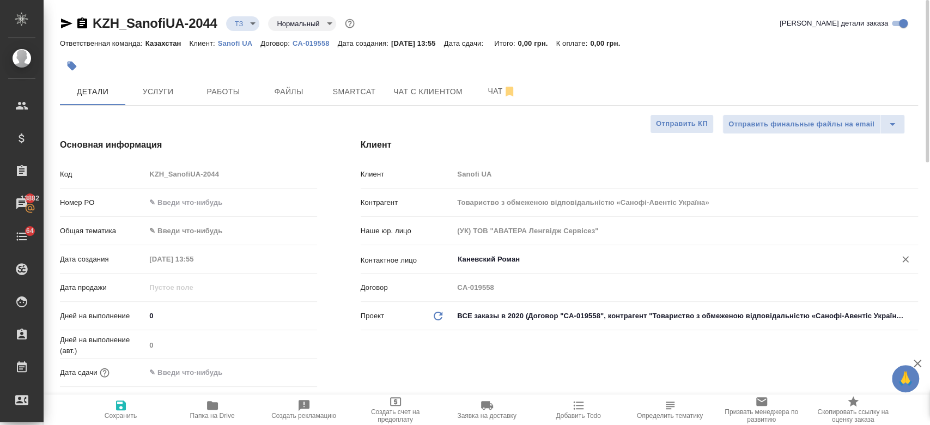
type textarea "x"
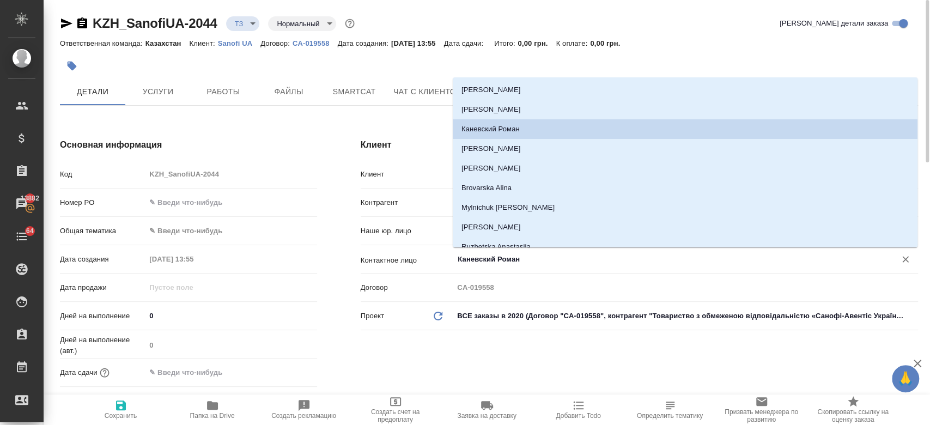
click at [490, 264] on input "Каневский Роман" at bounding box center [668, 259] width 422 height 13
type textarea "x"
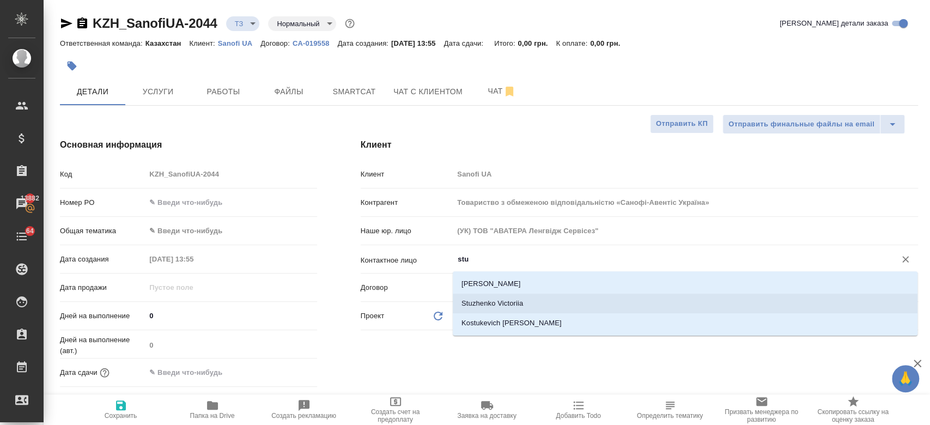
click at [482, 300] on li "Stuzhenko Victoriia" at bounding box center [685, 304] width 465 height 20
type input "Stuzhenko Victoriia"
type textarea "x"
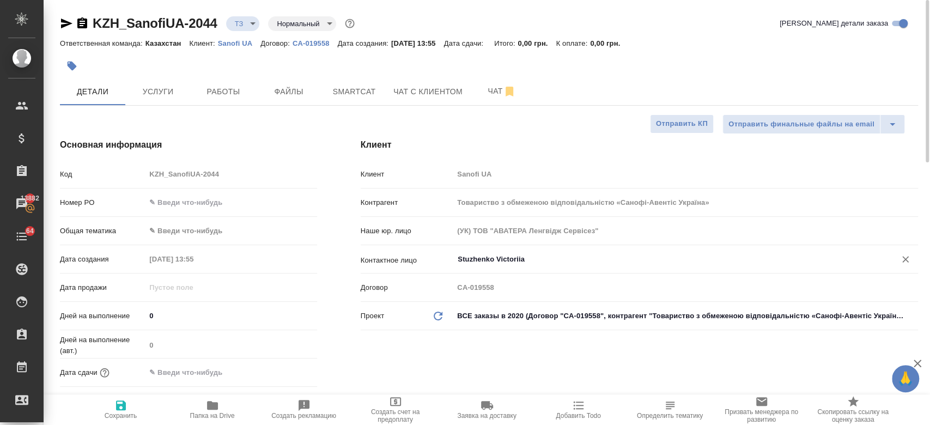
type input "Stuzhenko Victoriia"
click at [109, 416] on span "Сохранить" at bounding box center [121, 416] width 33 height 8
type textarea "x"
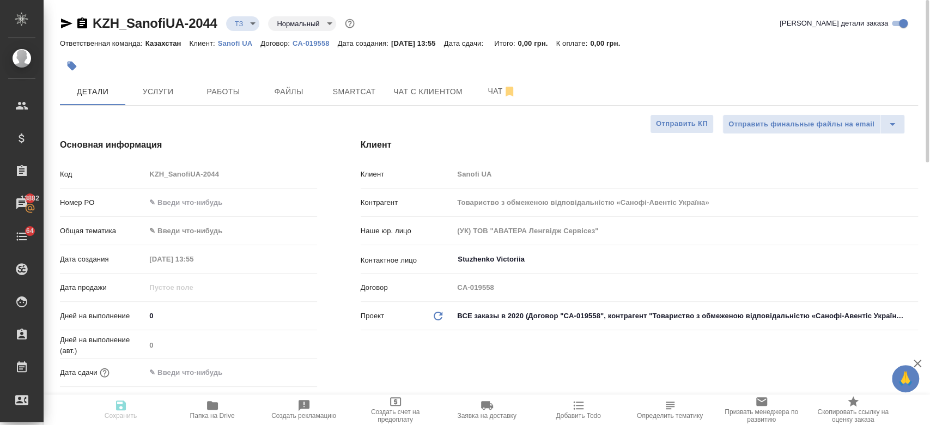
type textarea "x"
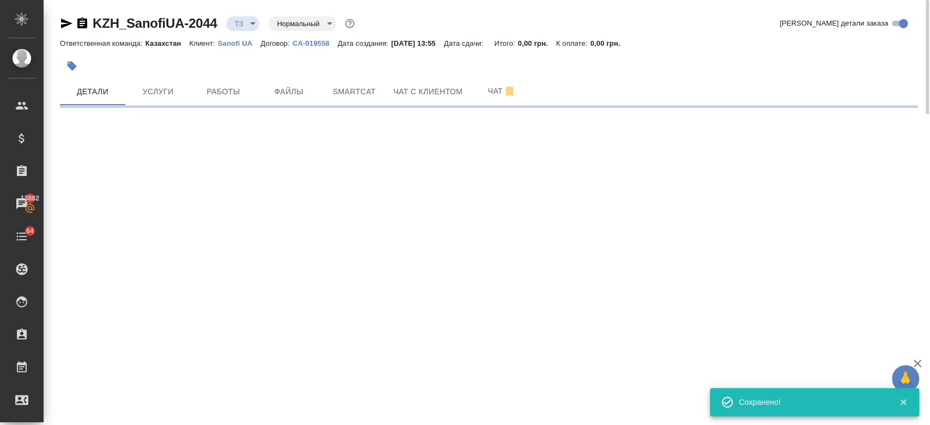
select select "RU"
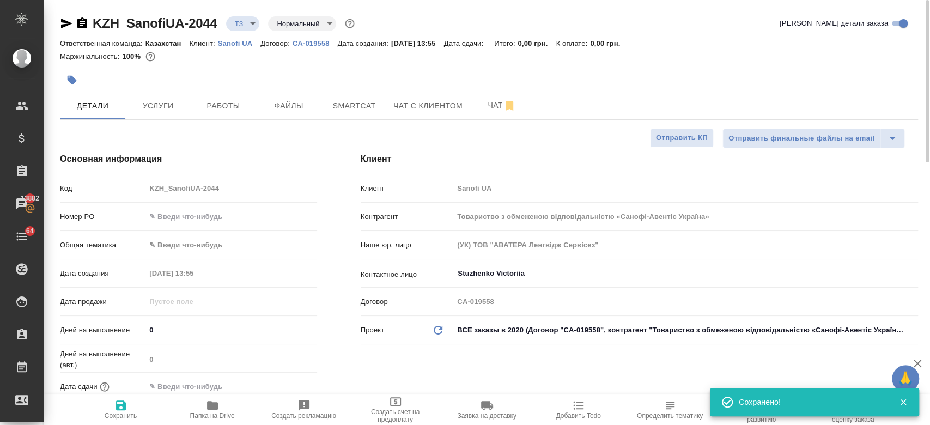
type textarea "x"
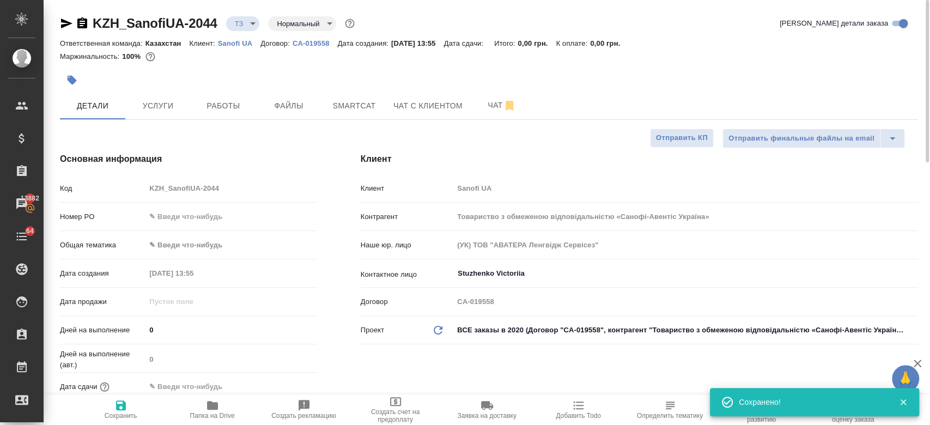
type textarea "x"
click at [253, 53] on div "Маржинальность: 100%" at bounding box center [489, 57] width 858 height 14
type textarea "x"
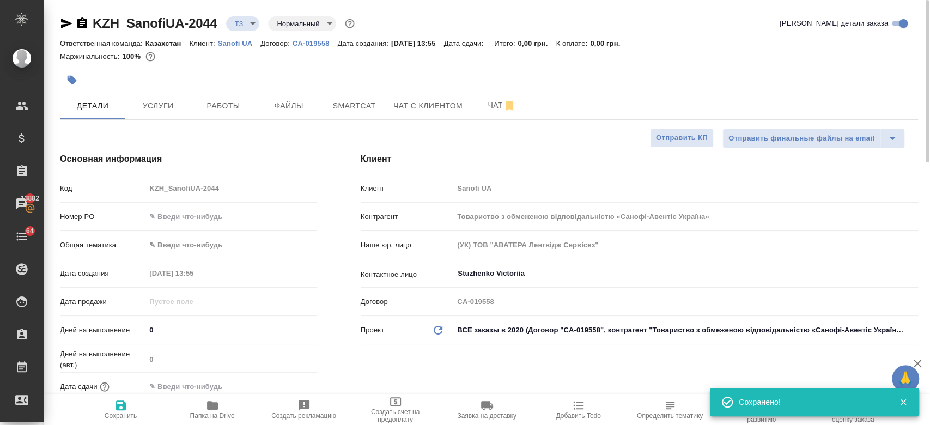
type textarea "x"
click at [161, 115] on button "Услуги" at bounding box center [157, 105] width 65 height 27
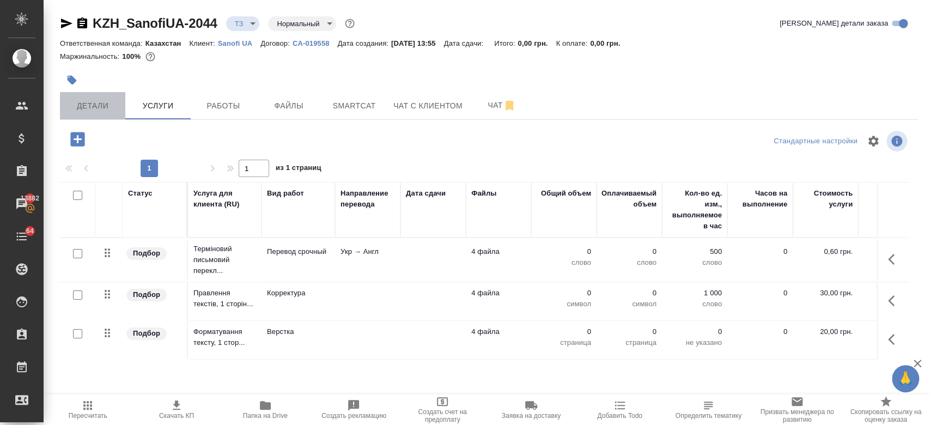
click at [117, 98] on button "Детали" at bounding box center [92, 105] width 65 height 27
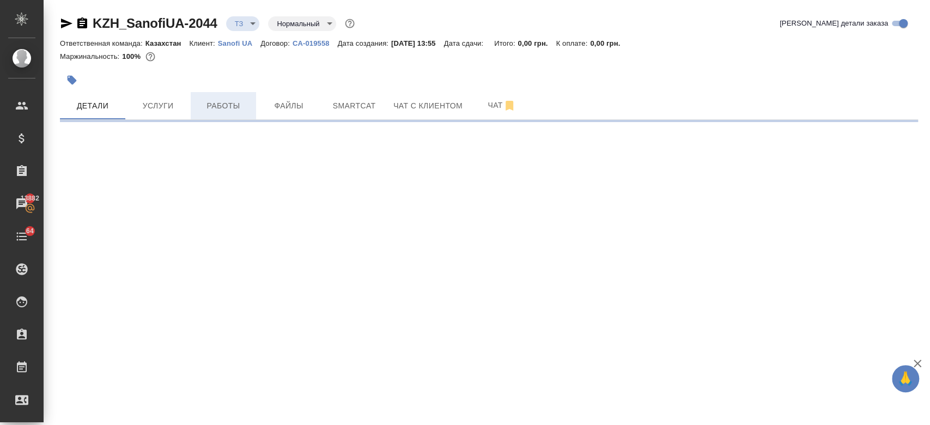
click at [214, 106] on span "Работы" at bounding box center [223, 106] width 52 height 14
select select "RU"
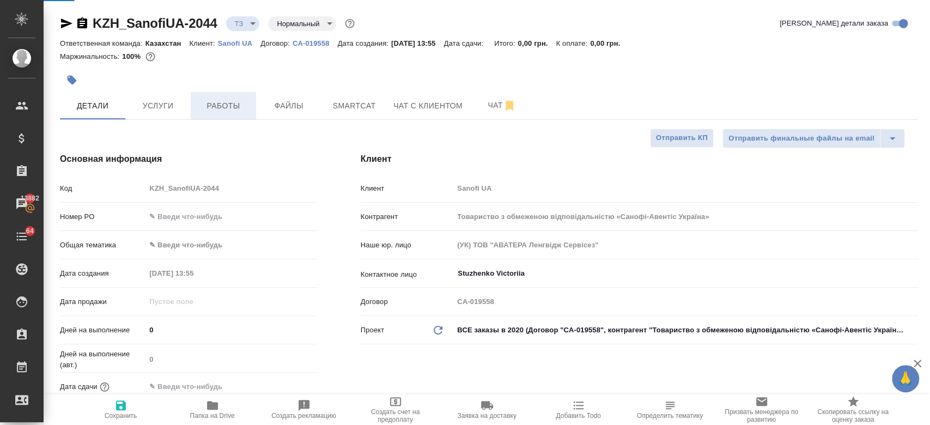
type textarea "x"
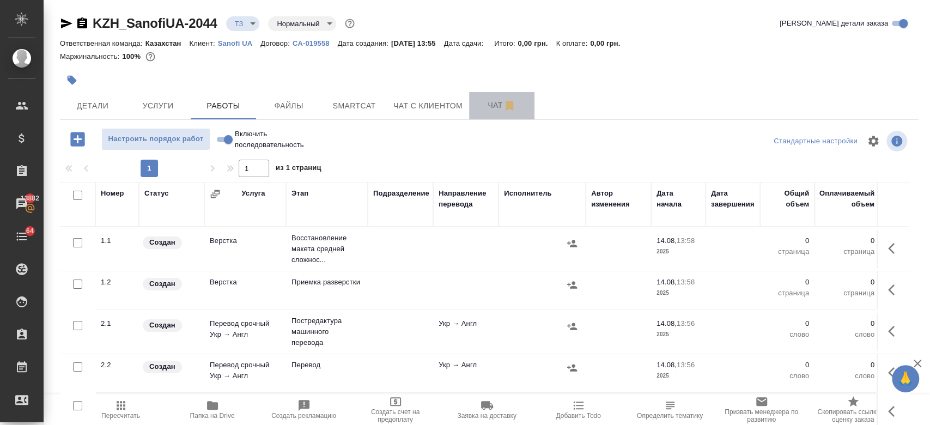
click at [492, 105] on span "Чат" at bounding box center [502, 106] width 52 height 14
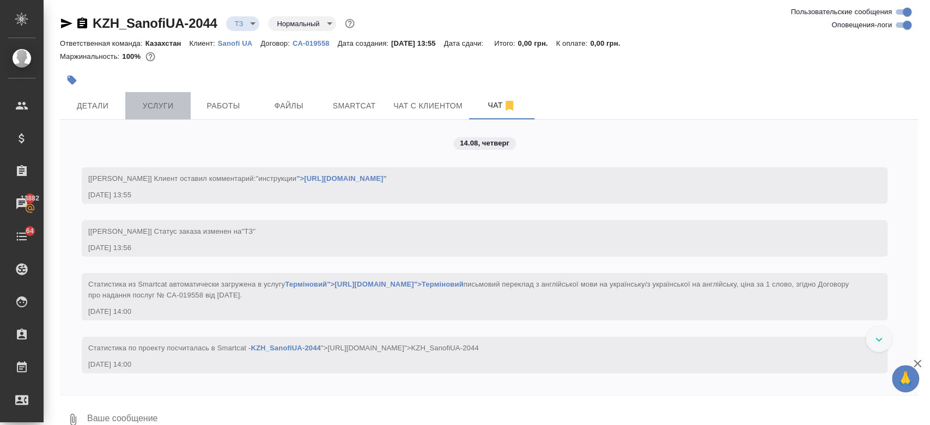
click at [167, 95] on button "Услуги" at bounding box center [157, 105] width 65 height 27
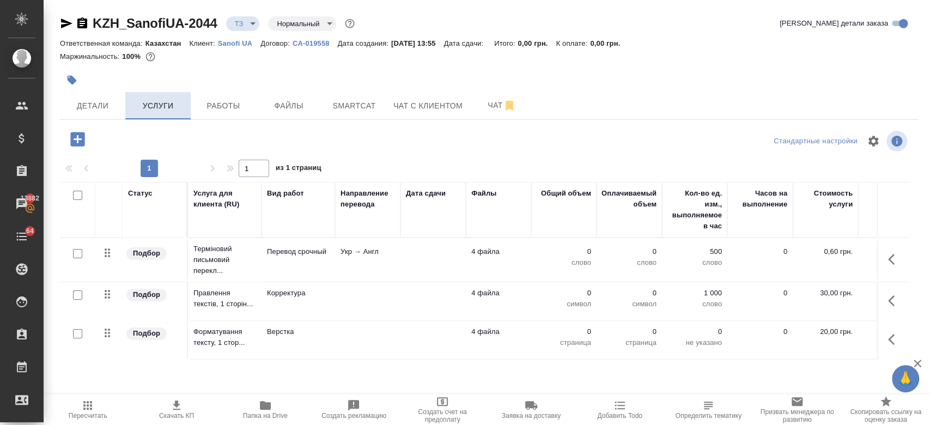
click at [192, 260] on td "Терміновий письмовий перекл..." at bounding box center [225, 260] width 74 height 44
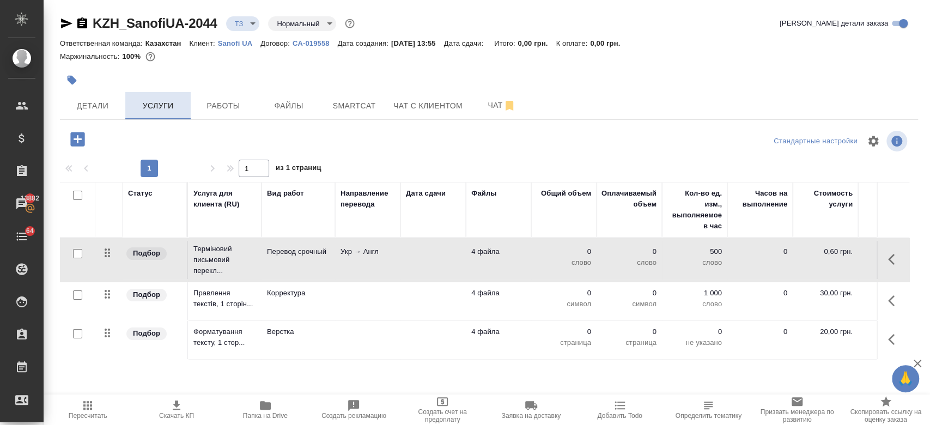
click at [192, 260] on td "Терміновий письмовий перекл..." at bounding box center [225, 260] width 74 height 44
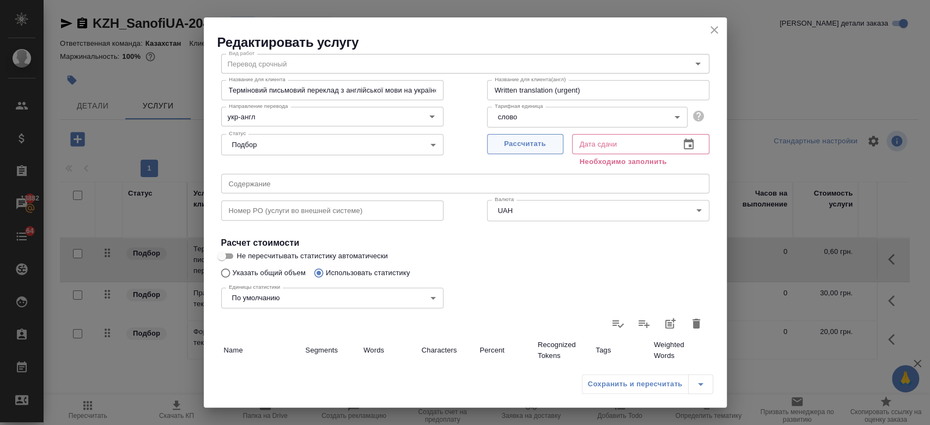
scroll to position [23, 0]
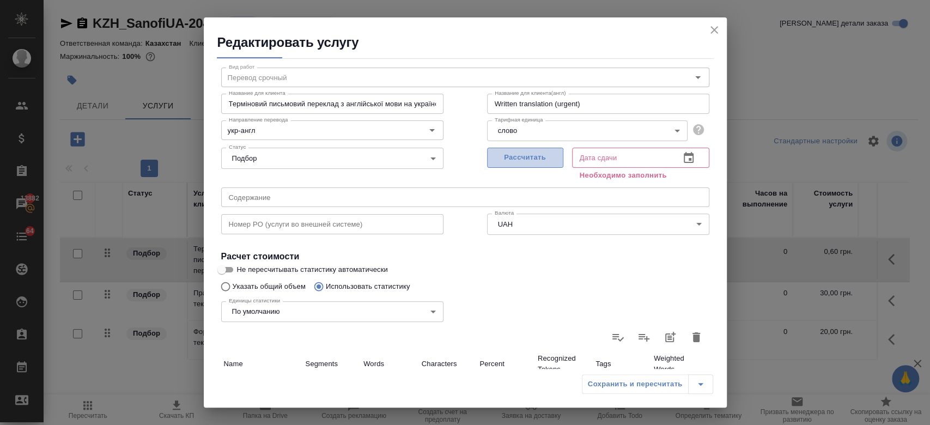
click at [510, 159] on span "Рассчитать" at bounding box center [525, 157] width 64 height 13
type input "14.08.2025 14:00"
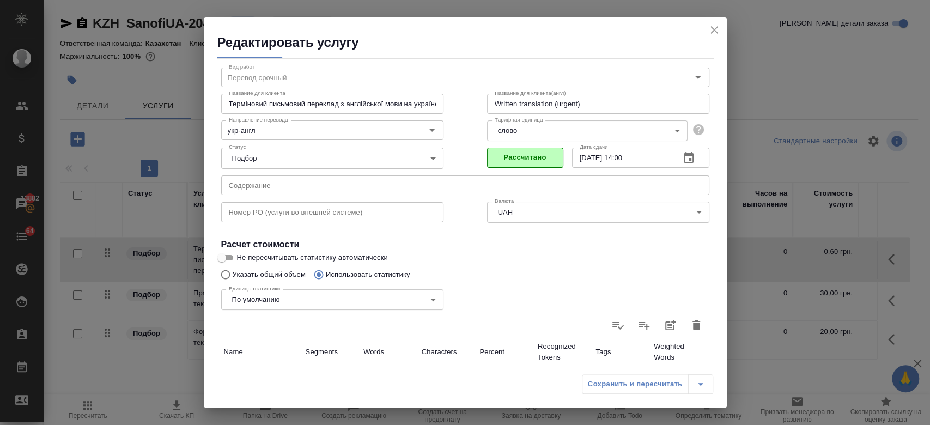
scroll to position [317, 0]
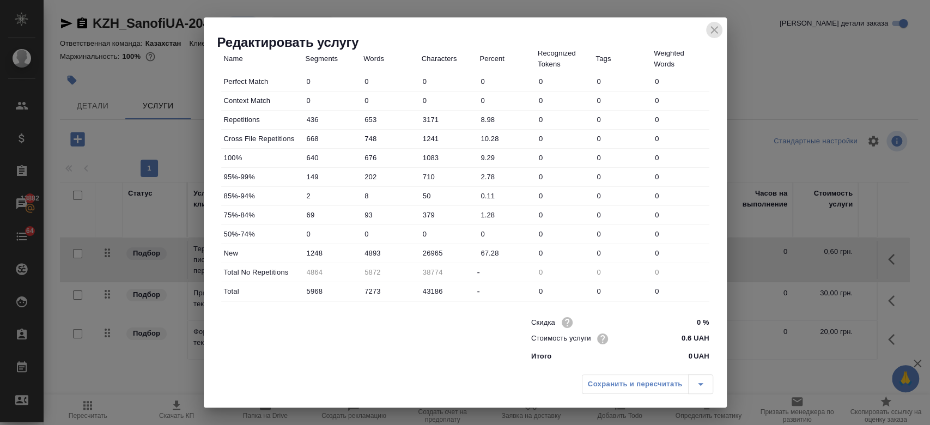
click at [714, 29] on icon "close" at bounding box center [715, 30] width 8 height 8
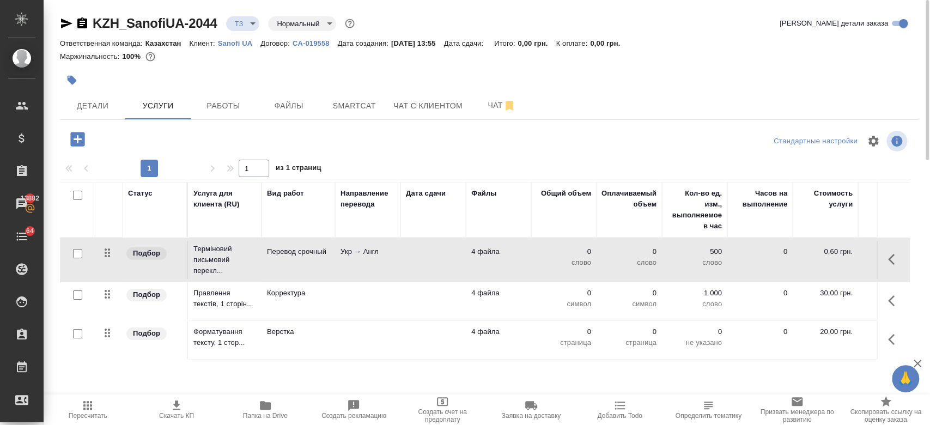
click at [334, 279] on td "Корректура" at bounding box center [299, 260] width 74 height 38
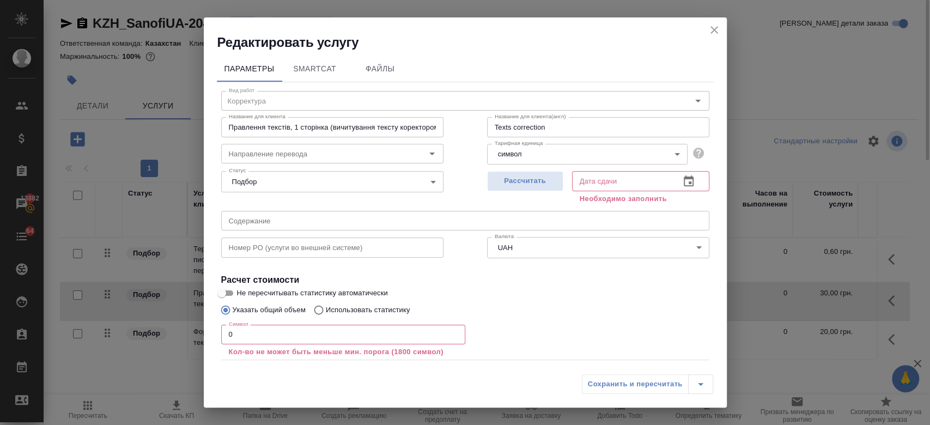
scroll to position [60, 0]
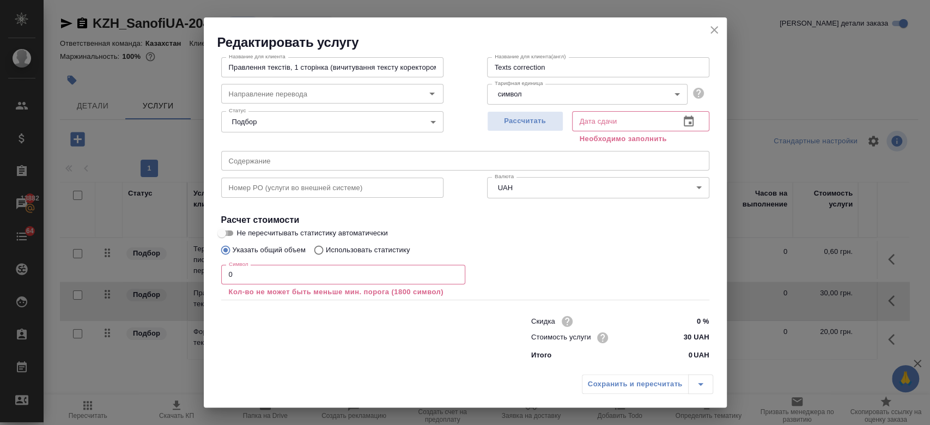
click at [231, 235] on input "Не пересчитывать статистику автоматически" at bounding box center [221, 233] width 39 height 13
checkbox input "true"
click at [247, 280] on input "0" at bounding box center [343, 275] width 244 height 20
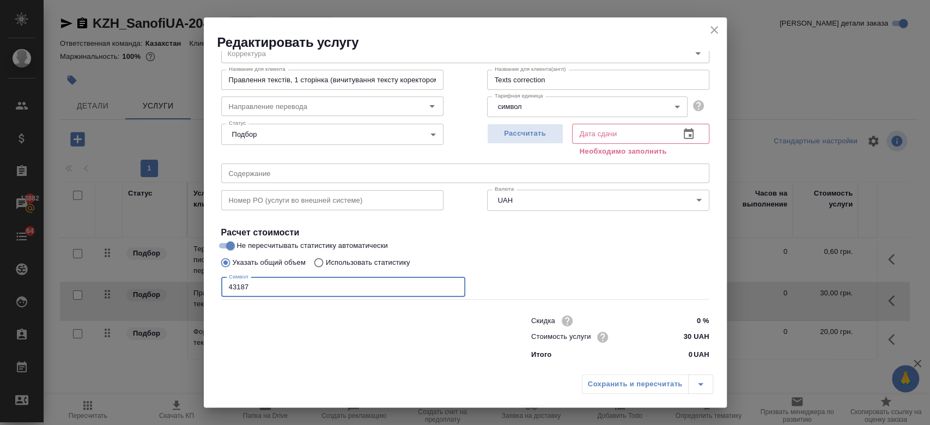
scroll to position [47, 0]
type input "43186"
click at [528, 136] on span "Рассчитать" at bounding box center [525, 134] width 64 height 13
type input "15.08.2025 12:01"
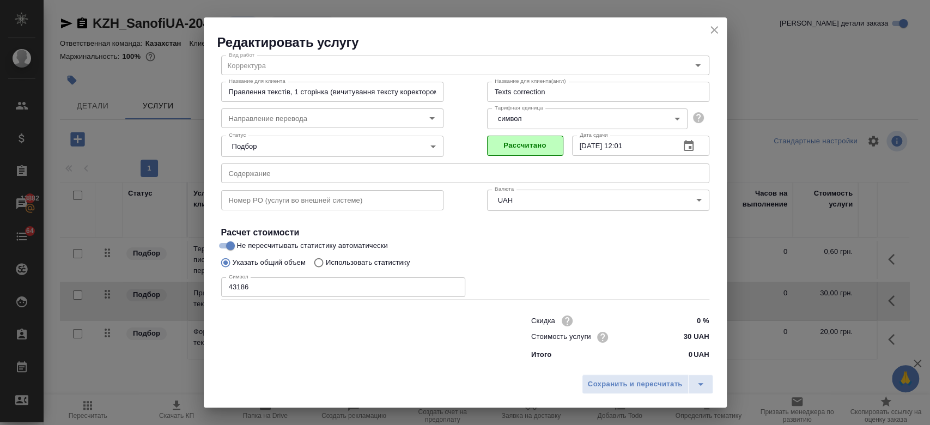
scroll to position [35, 0]
click at [640, 384] on span "Сохранить и пересчитать" at bounding box center [635, 384] width 95 height 13
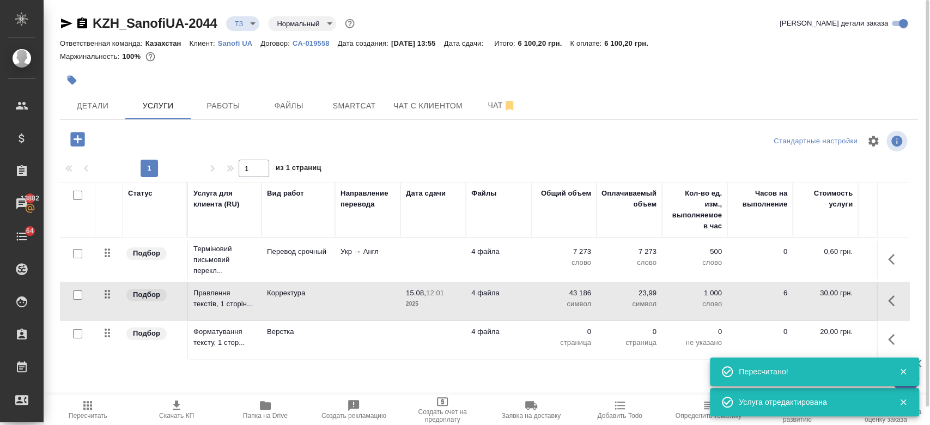
scroll to position [0, 1]
click at [390, 253] on p "Укр → Англ" at bounding box center [367, 251] width 54 height 11
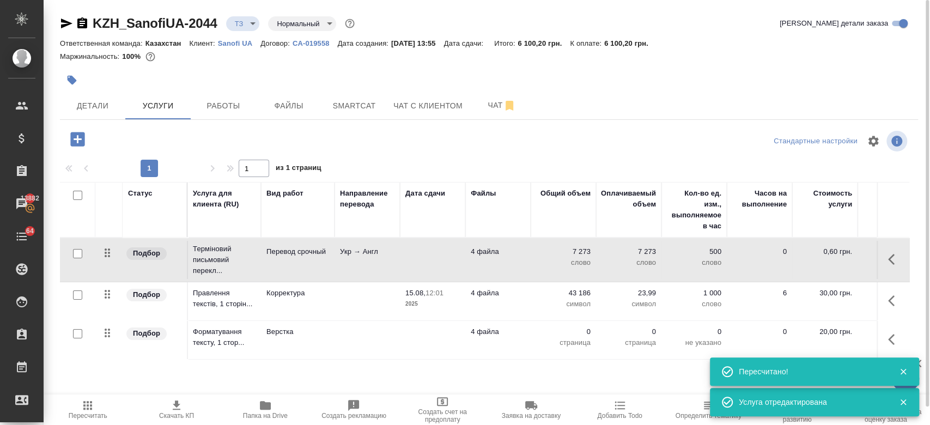
click at [390, 253] on p "Укр → Англ" at bounding box center [367, 251] width 54 height 11
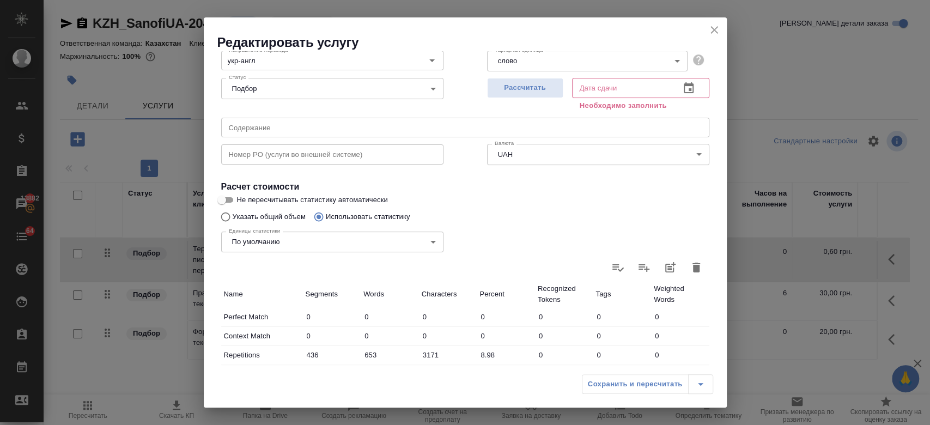
scroll to position [0, 0]
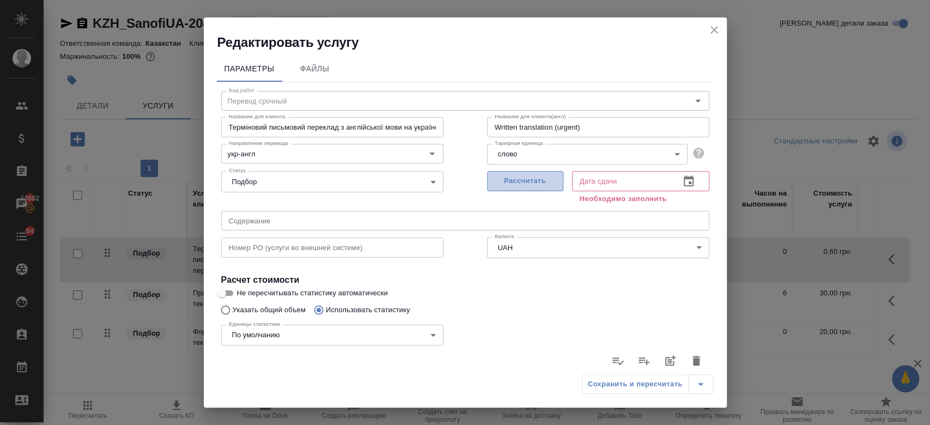
click at [511, 181] on span "Рассчитать" at bounding box center [525, 181] width 64 height 13
type input "18.08.2025 12:34"
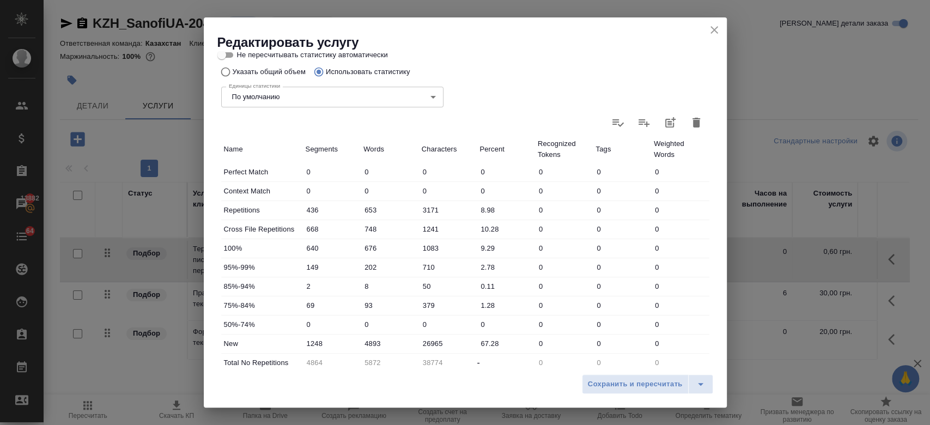
scroll to position [317, 0]
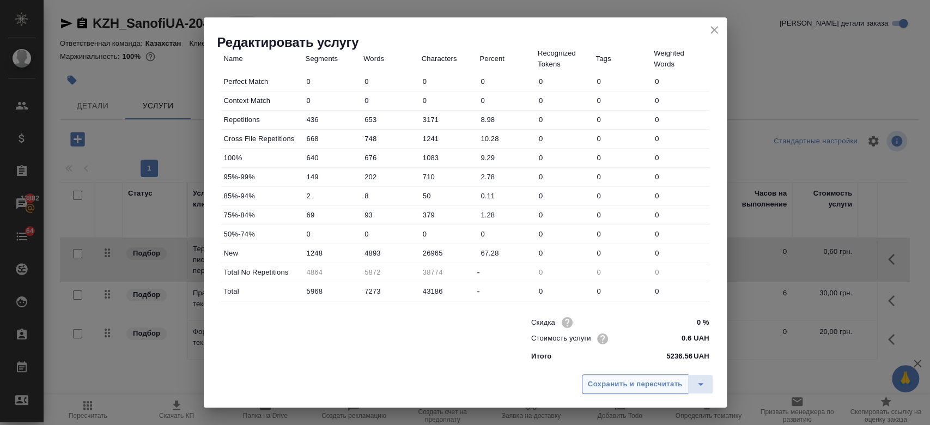
click at [626, 381] on span "Сохранить и пересчитать" at bounding box center [635, 384] width 95 height 13
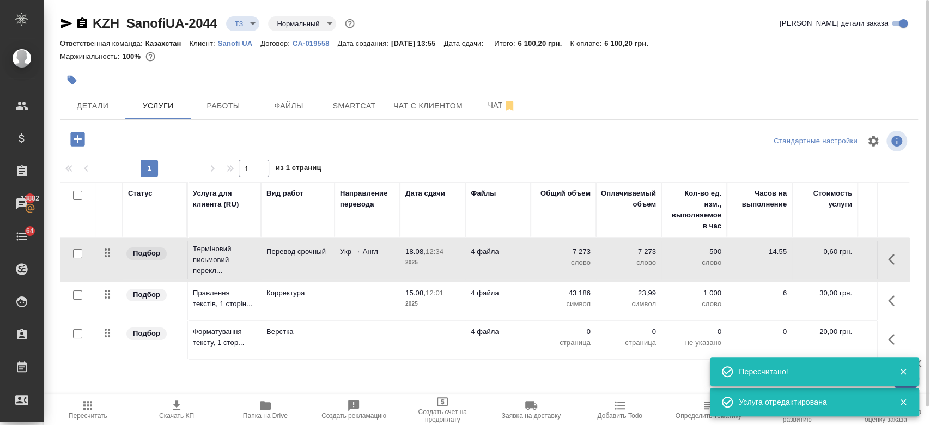
click at [356, 147] on div at bounding box center [489, 141] width 286 height 26
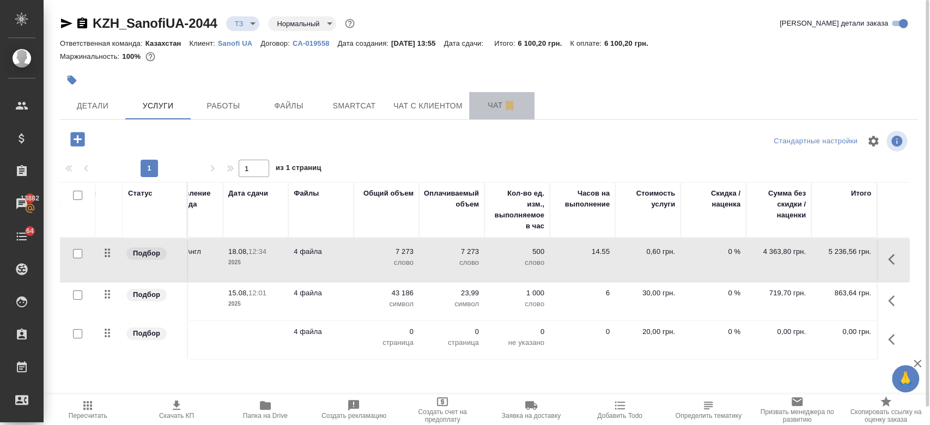
click at [488, 103] on span "Чат" at bounding box center [502, 106] width 52 height 14
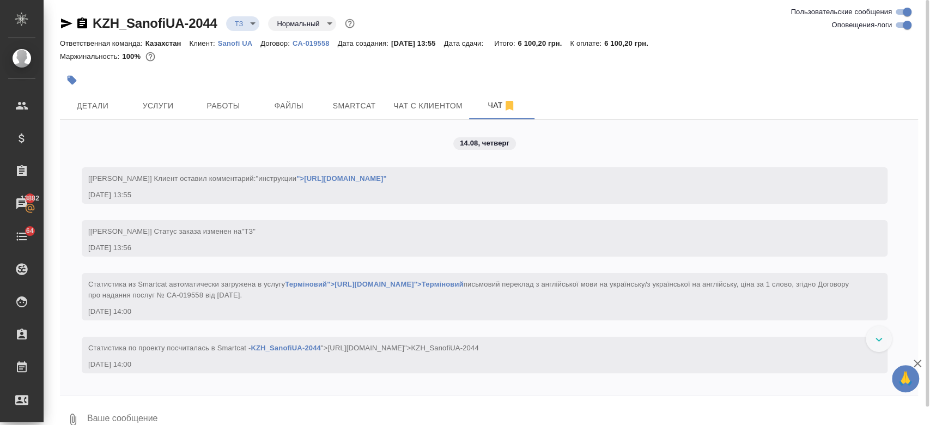
scroll to position [19, 0]
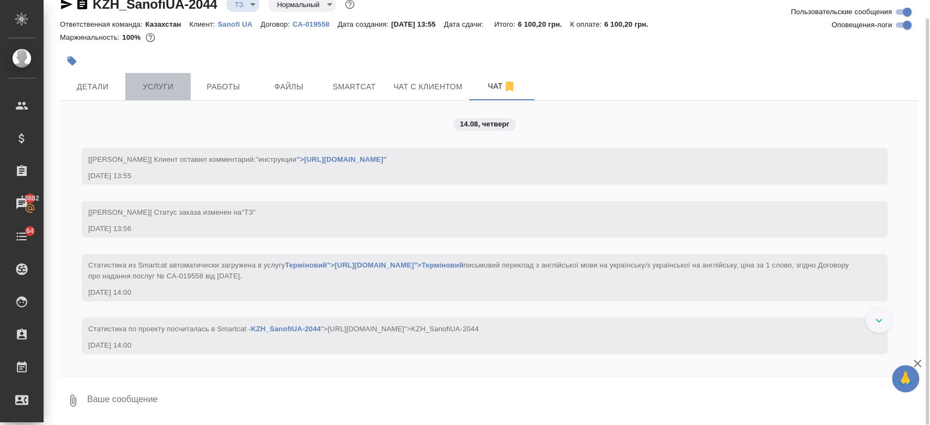
click at [157, 80] on span "Услуги" at bounding box center [158, 87] width 52 height 14
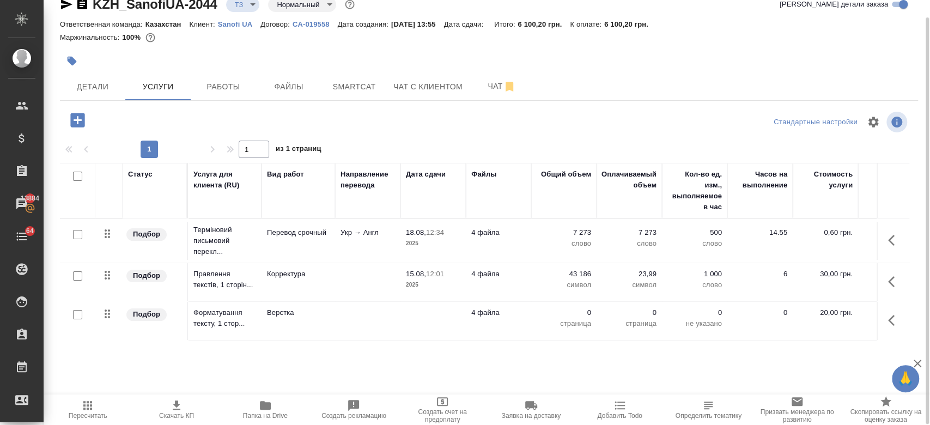
scroll to position [19, 0]
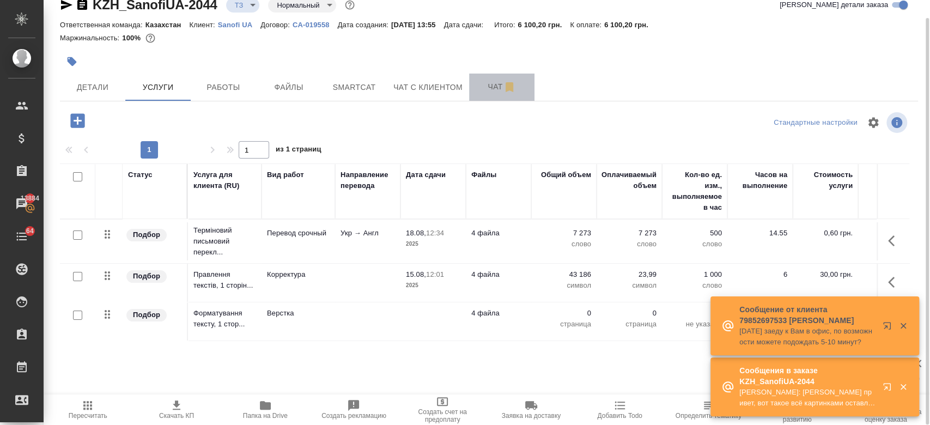
click at [483, 94] on button "Чат" at bounding box center [501, 87] width 65 height 27
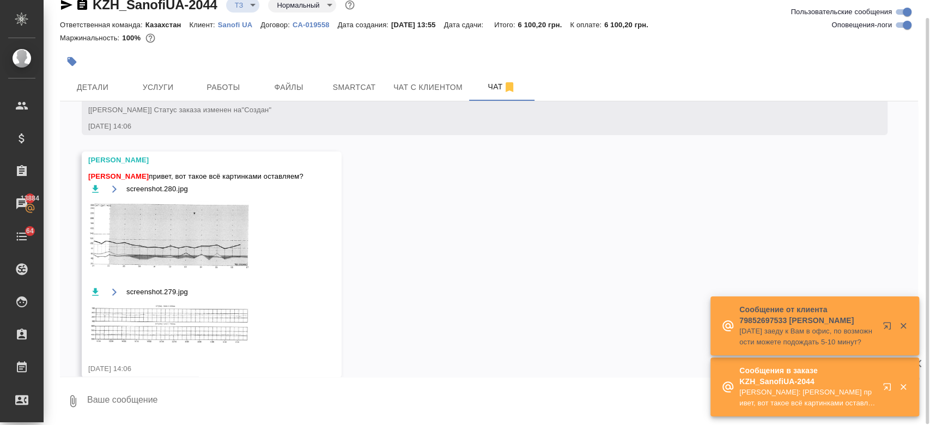
scroll to position [289, 0]
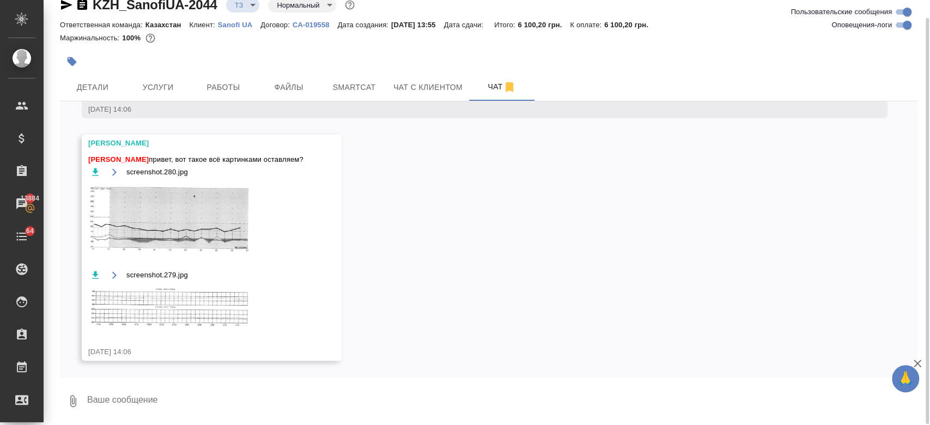
click at [182, 220] on img at bounding box center [169, 219] width 163 height 71
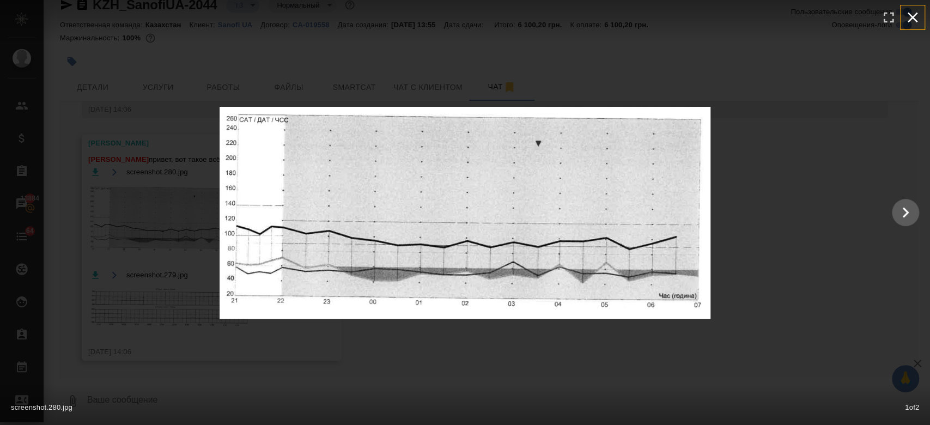
click at [916, 16] on icon "button" at bounding box center [912, 17] width 17 height 17
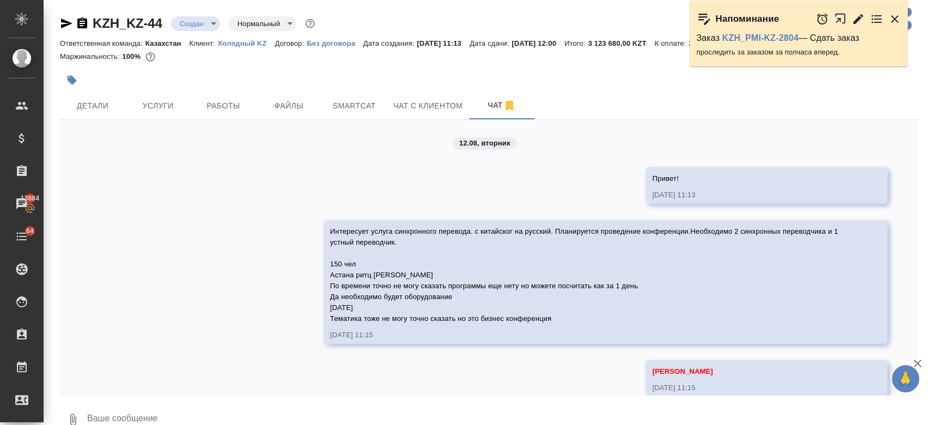
scroll to position [3767, 0]
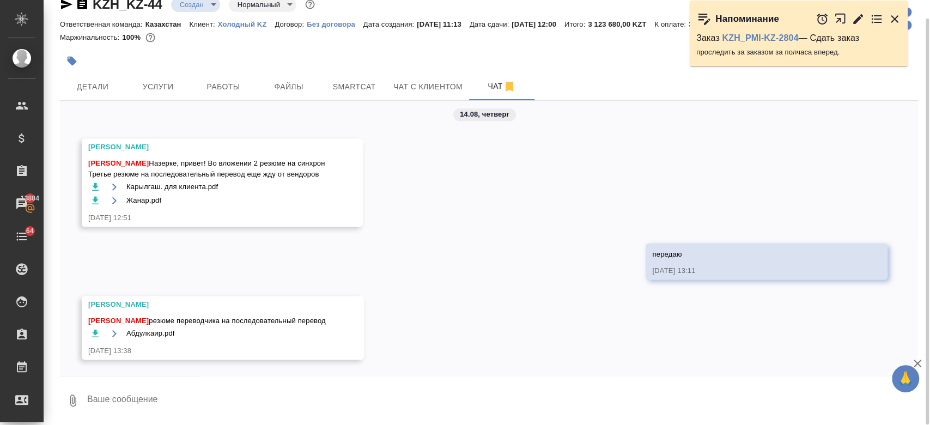
click at [207, 382] on textarea at bounding box center [502, 400] width 832 height 37
type textarea "передаю"
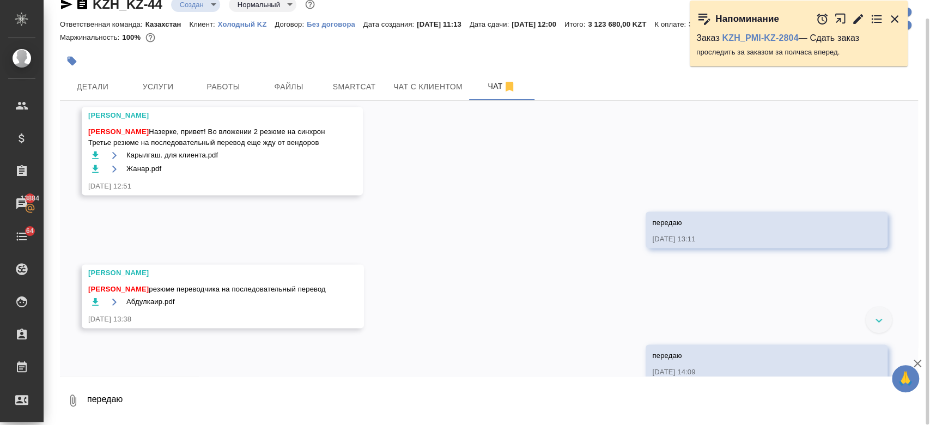
scroll to position [3820, 0]
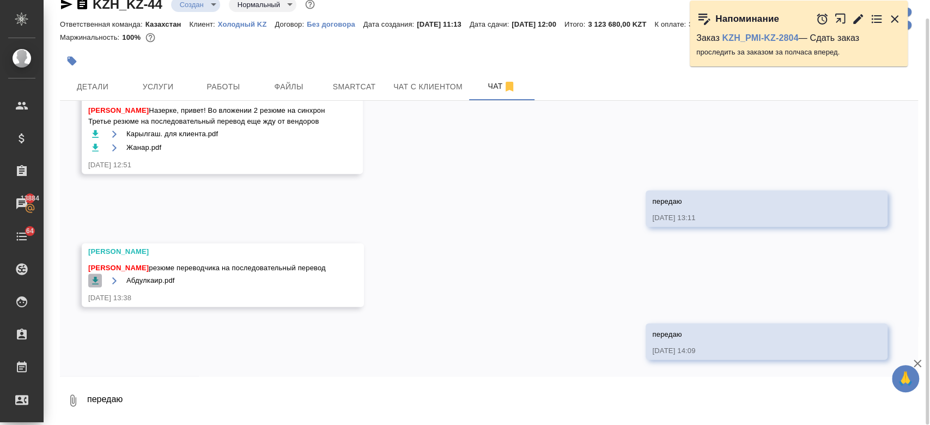
click at [93, 283] on icon "button" at bounding box center [95, 280] width 7 height 8
click at [269, 37] on div "Маржинальность: 100%" at bounding box center [489, 38] width 858 height 14
